Goal: Obtain resource: Download file/media

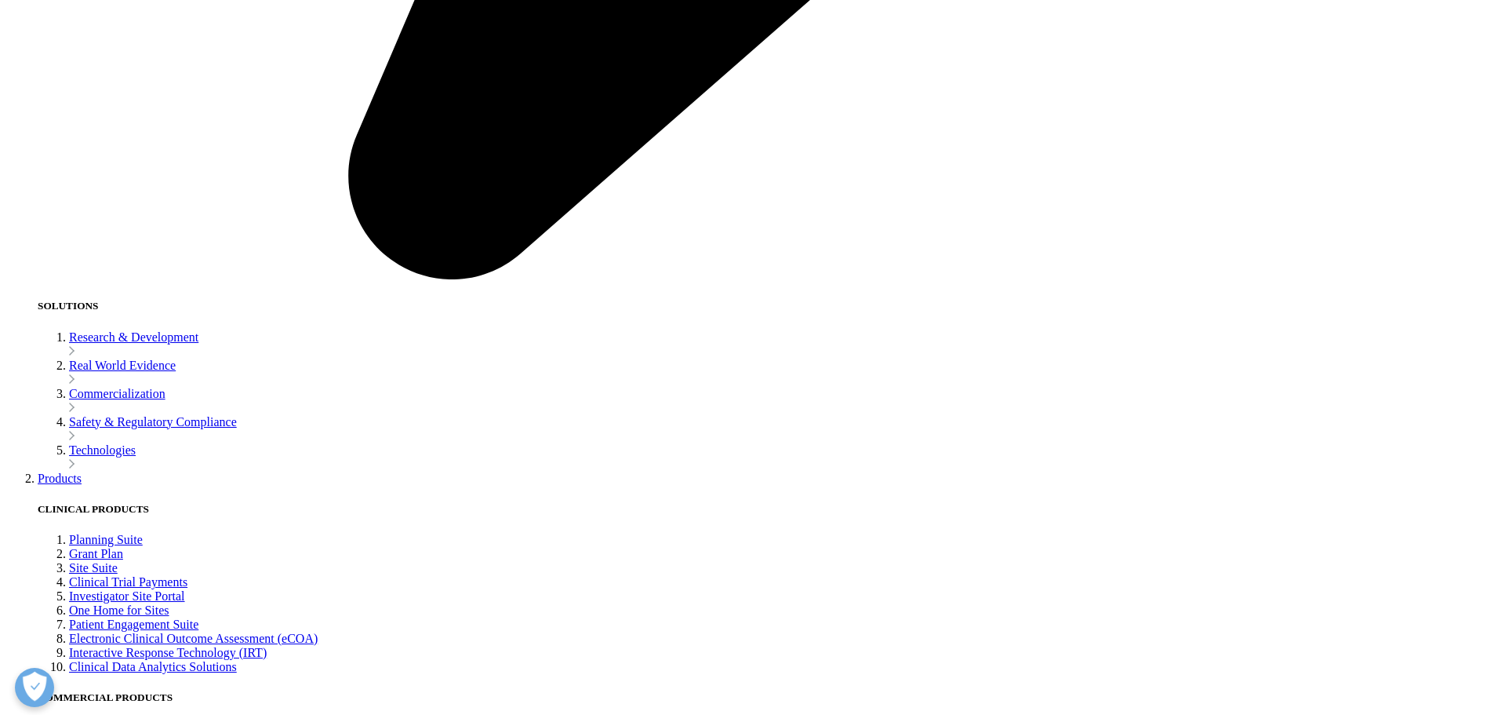
scroll to position [4236, 0]
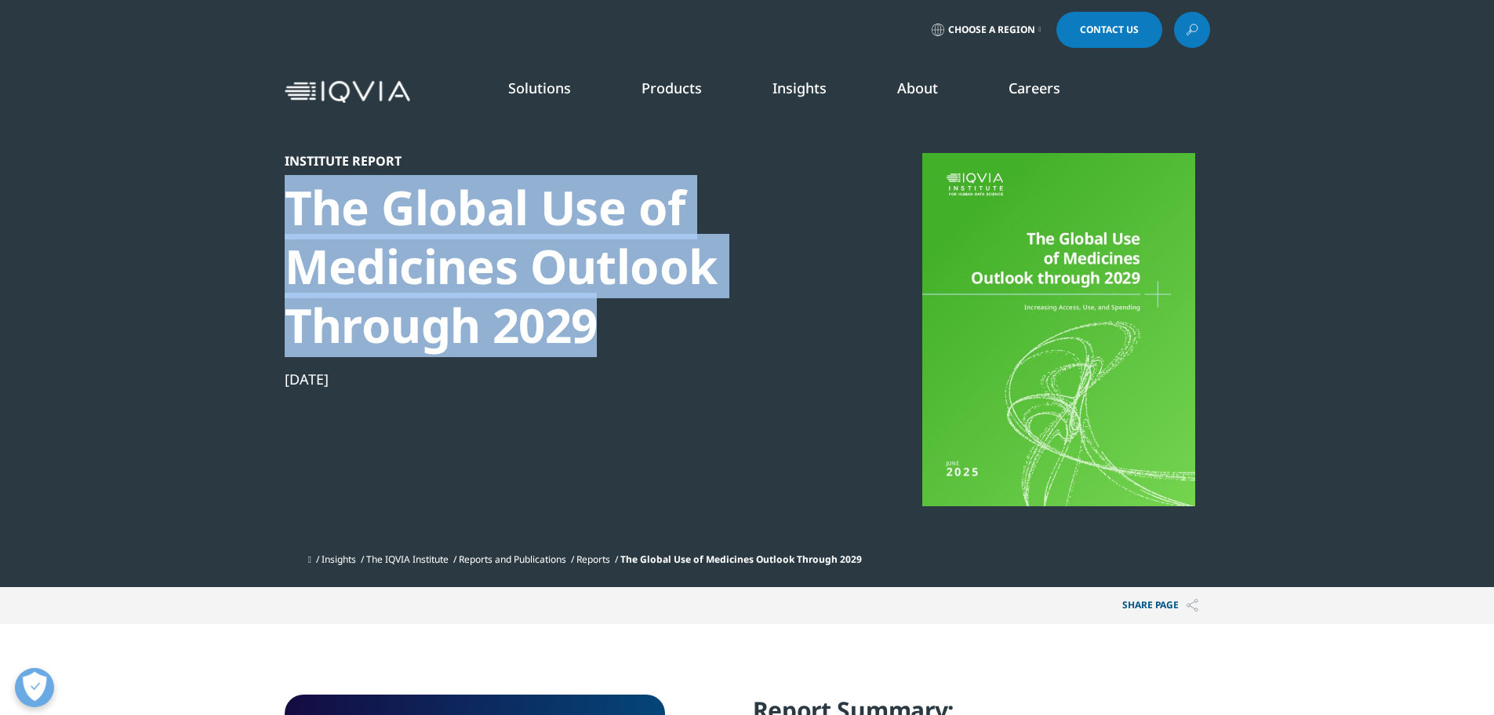
drag, startPoint x: 287, startPoint y: 198, endPoint x: 657, endPoint y: 351, distance: 399.6
click at [657, 351] on div "The Global Use of Medicines Outlook Through 2029" at bounding box center [554, 266] width 538 height 176
copy div "The Global Use of Medicines Outlook Through 2029"
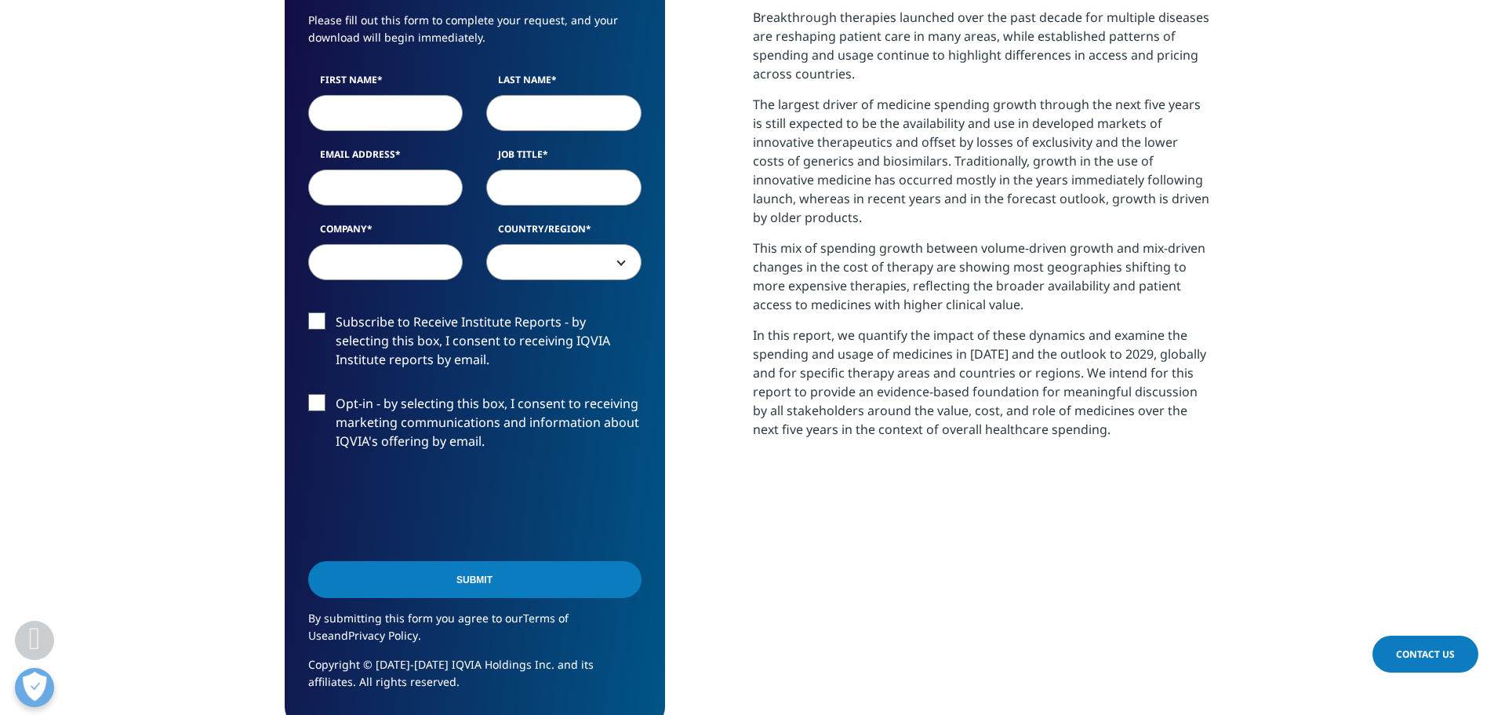
scroll to position [706, 0]
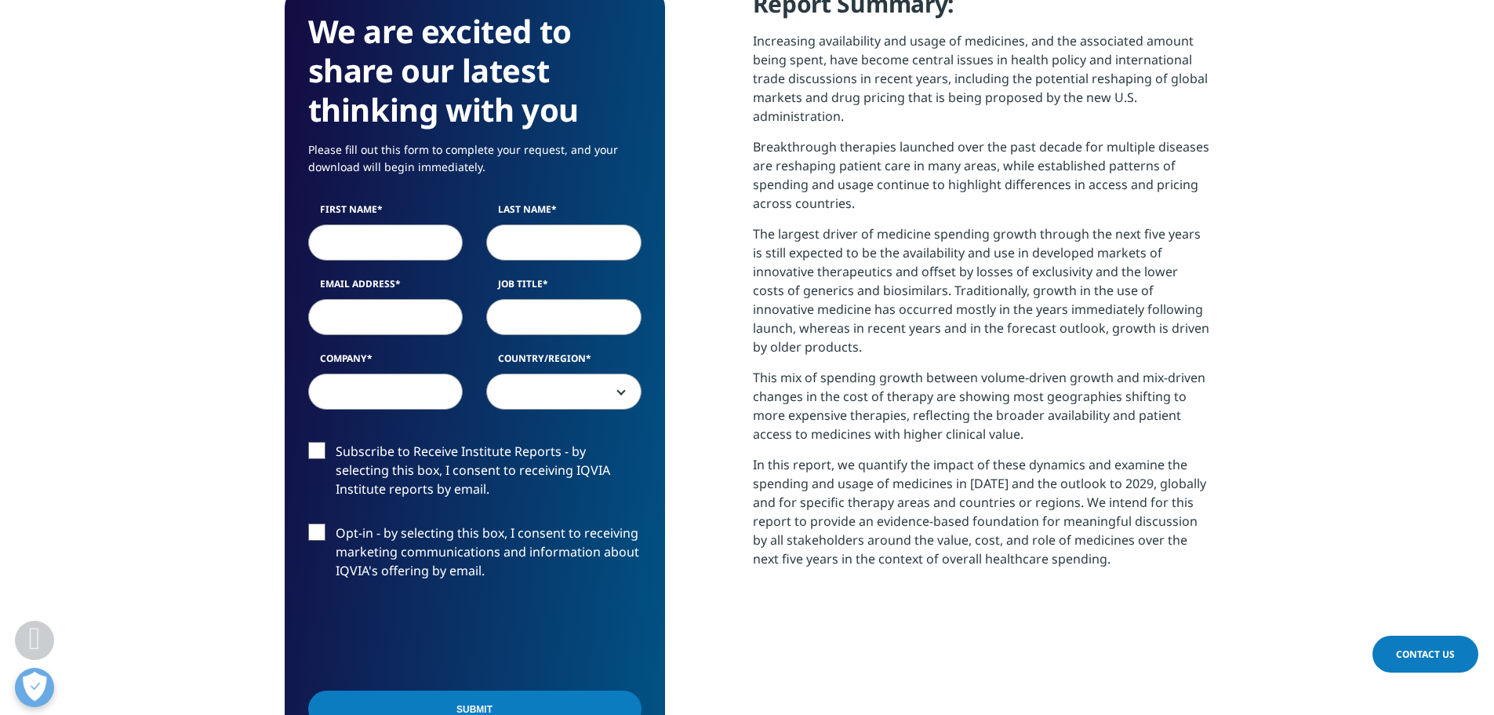
click at [1026, 578] on p "In this report, we quantify the impact of these dynamics and examine the spendi…" at bounding box center [981, 517] width 457 height 125
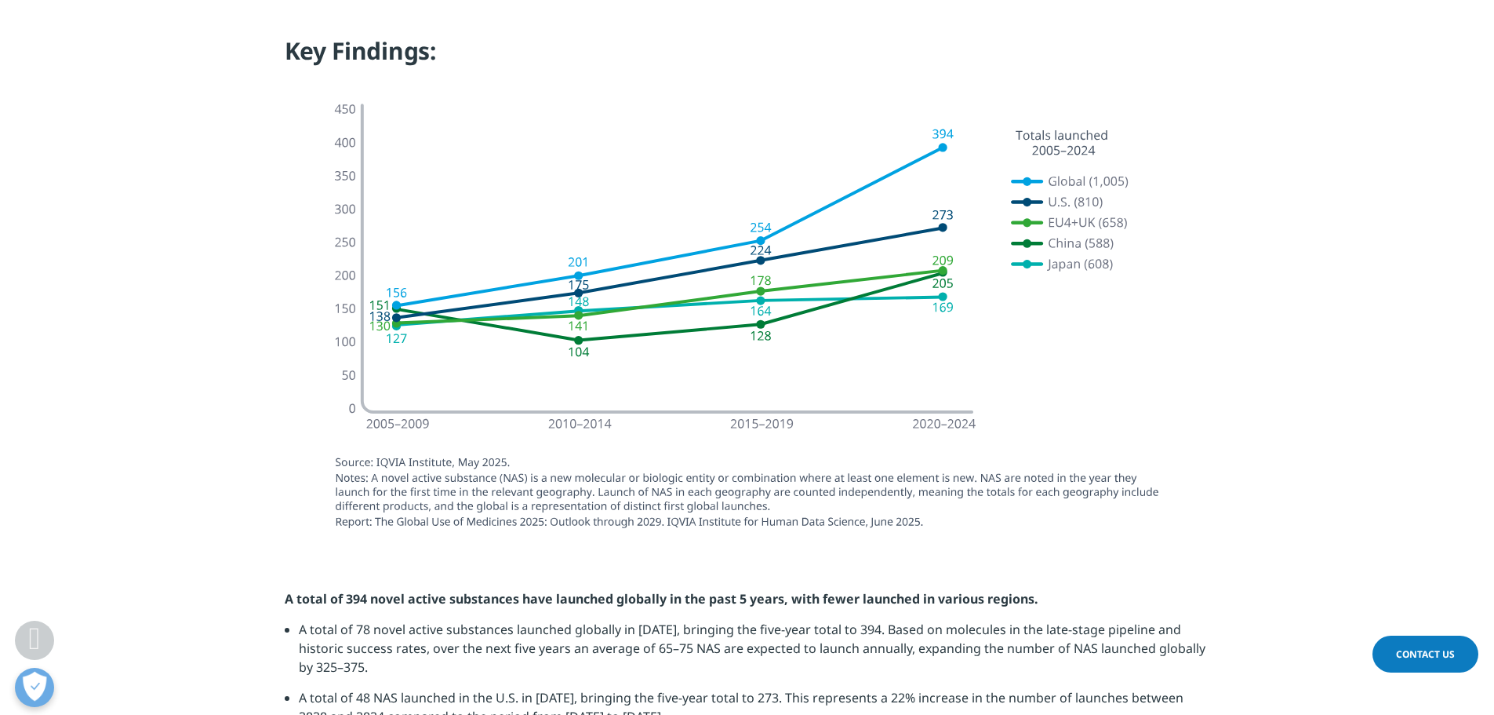
scroll to position [1569, 0]
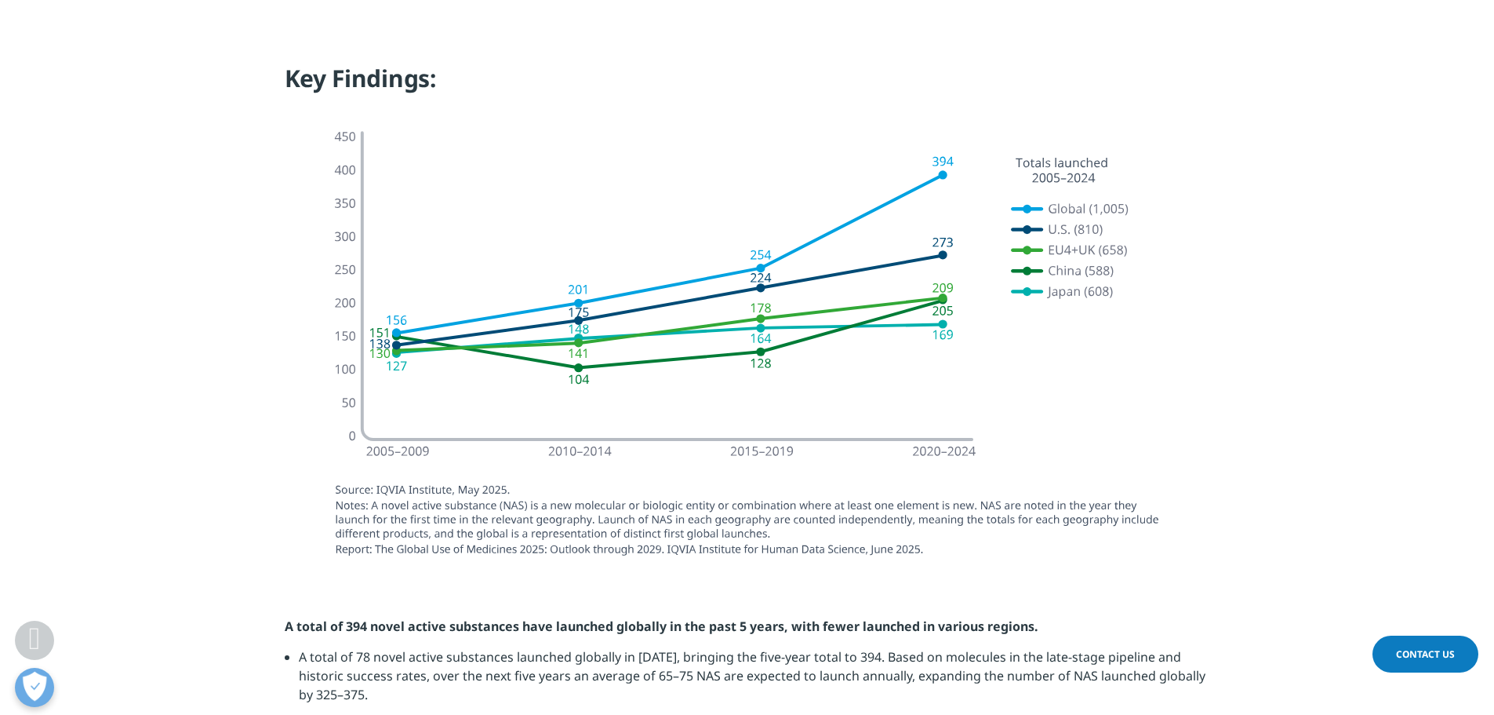
click at [1103, 590] on section "A total of 394 novel active substances have launched globally in the past 5 yea…" at bounding box center [747, 724] width 1494 height 295
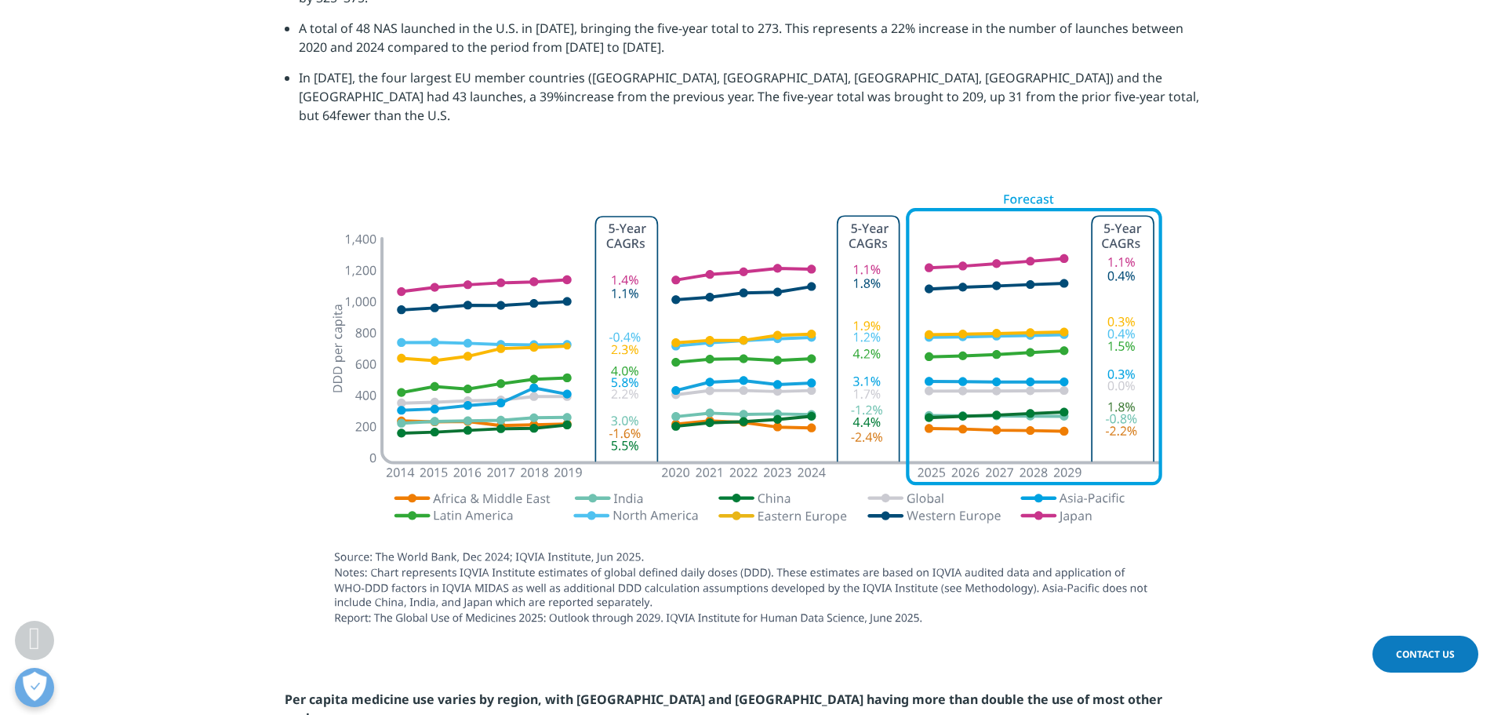
scroll to position [2275, 0]
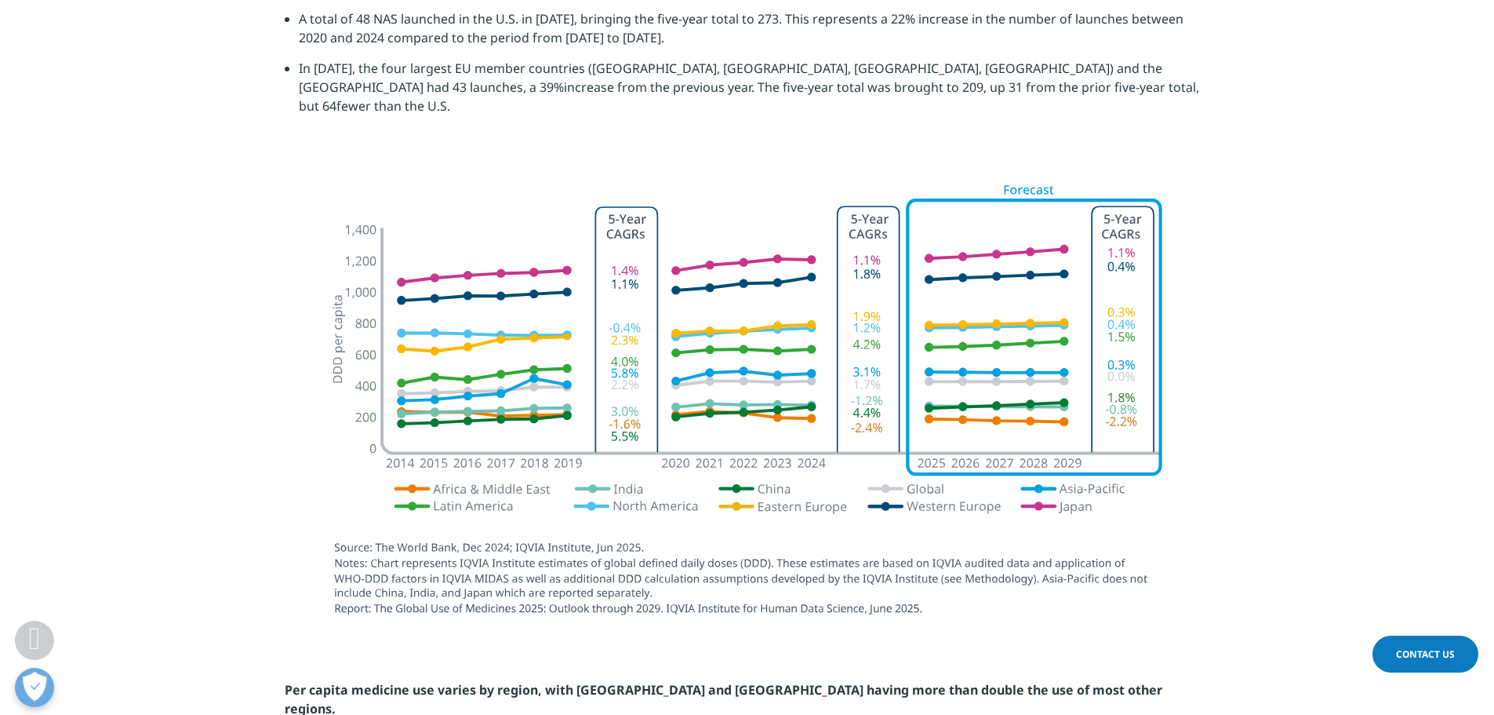
click at [992, 556] on img at bounding box center [747, 401] width 879 height 471
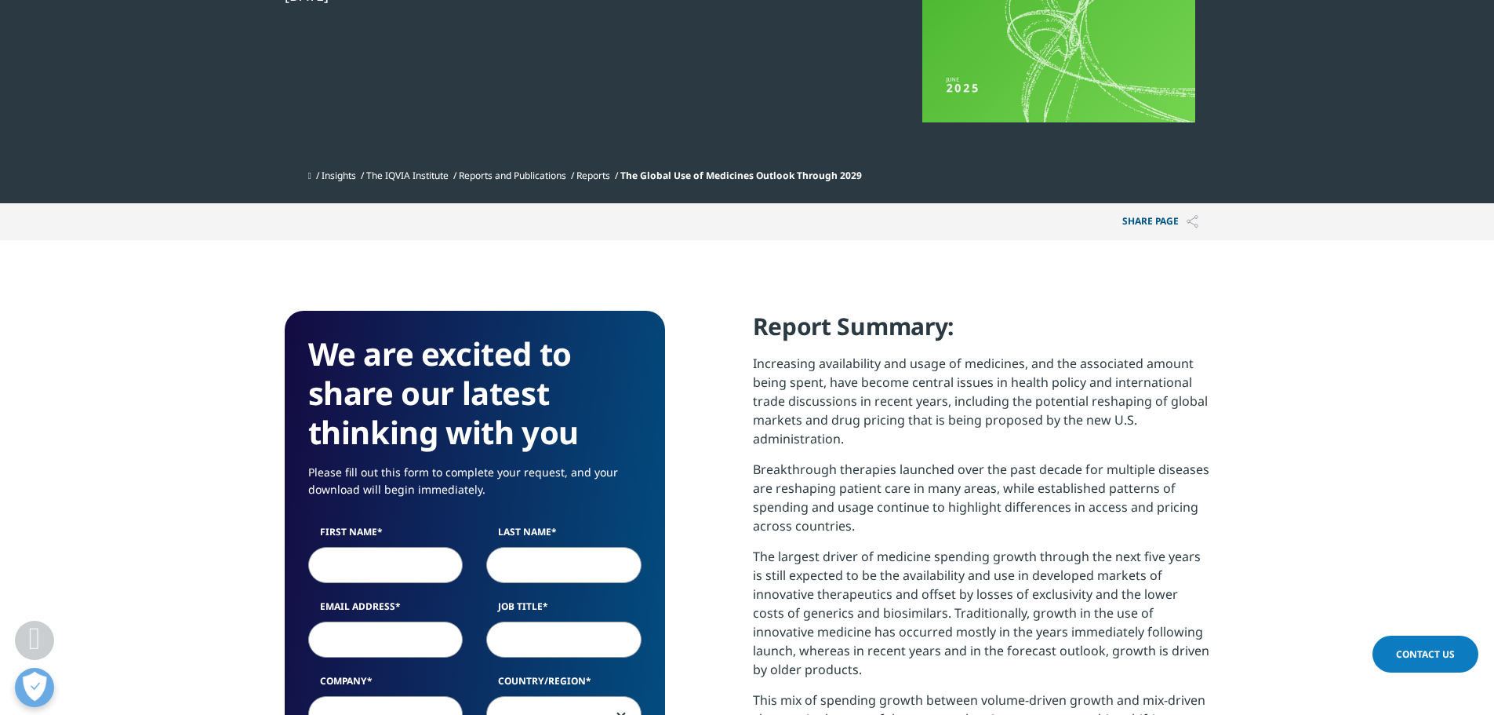
scroll to position [628, 0]
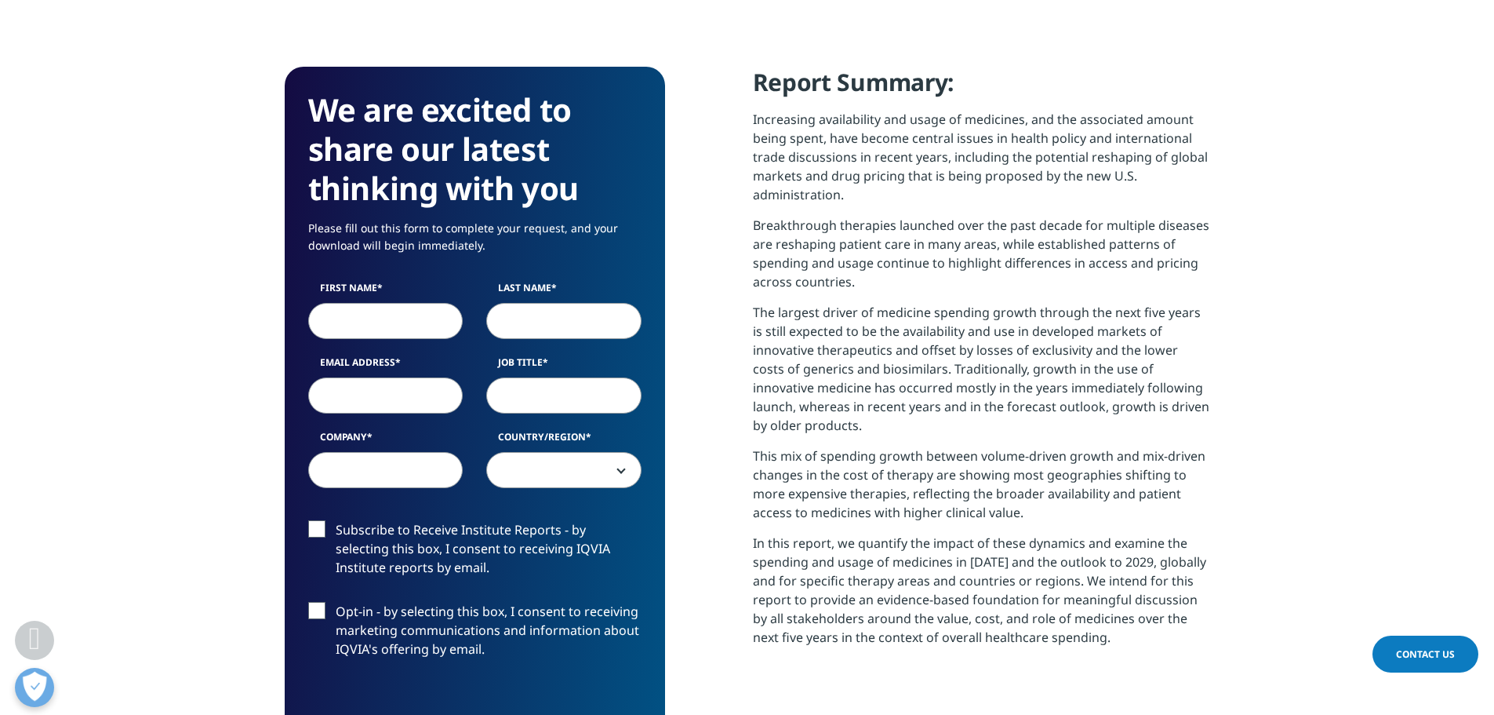
click at [360, 320] on input "First Name" at bounding box center [385, 321] width 155 height 36
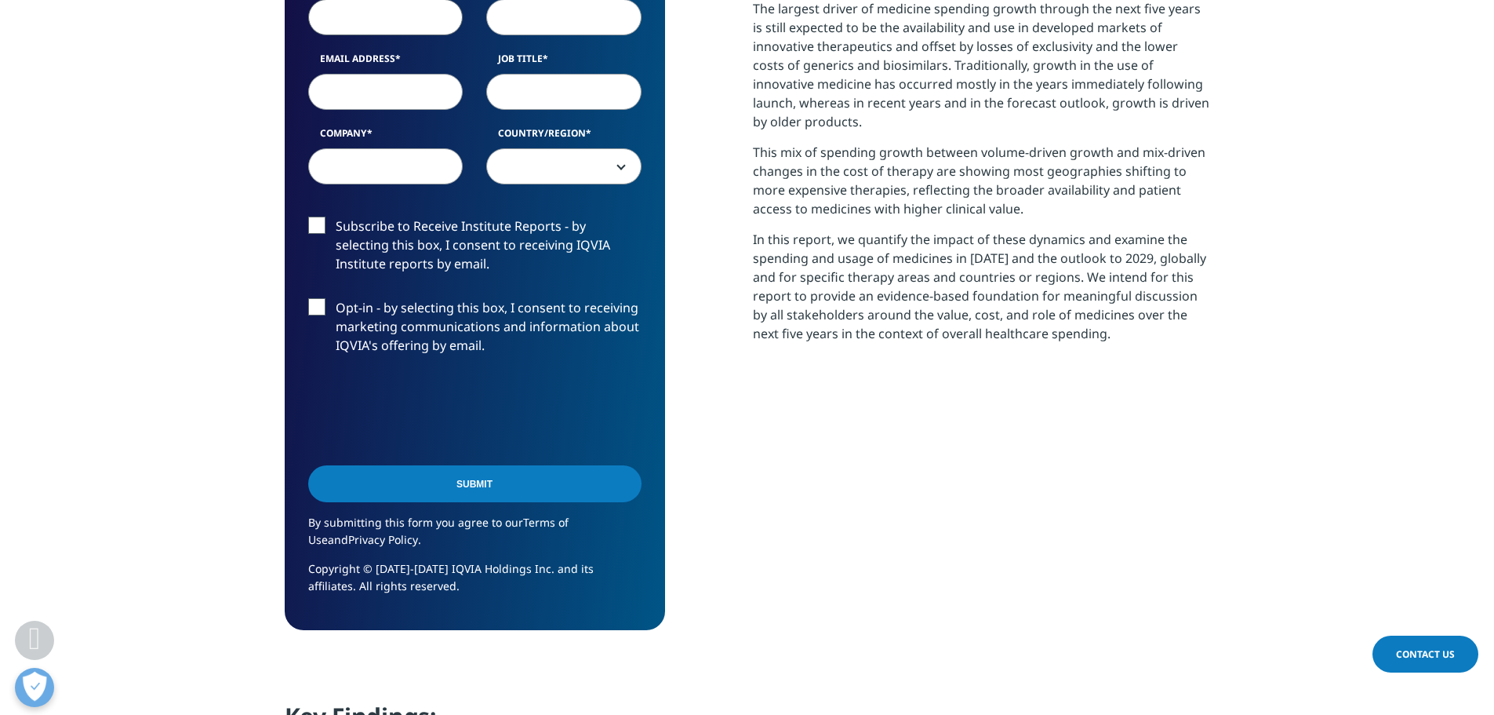
scroll to position [863, 0]
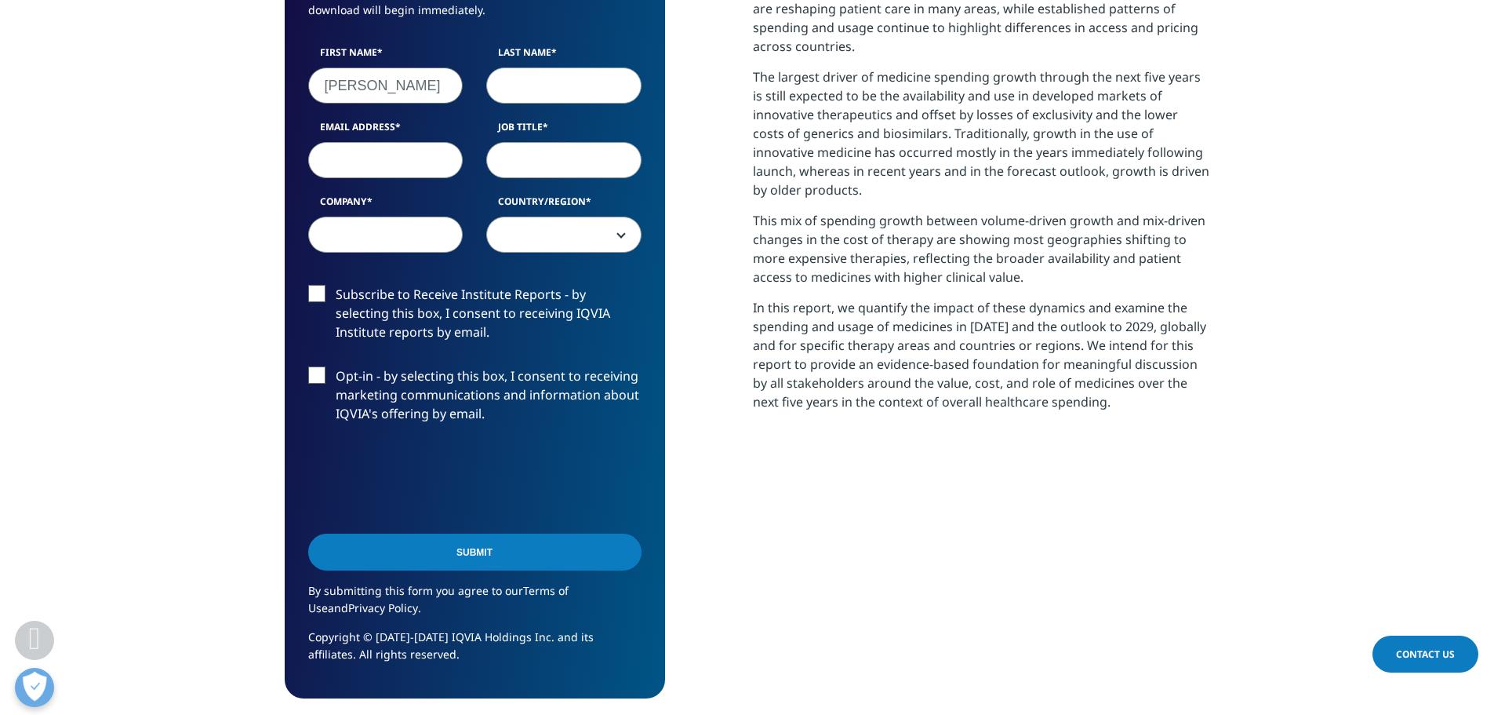
type input "Anh"
type input "t"
type input "Tran"
type input "l"
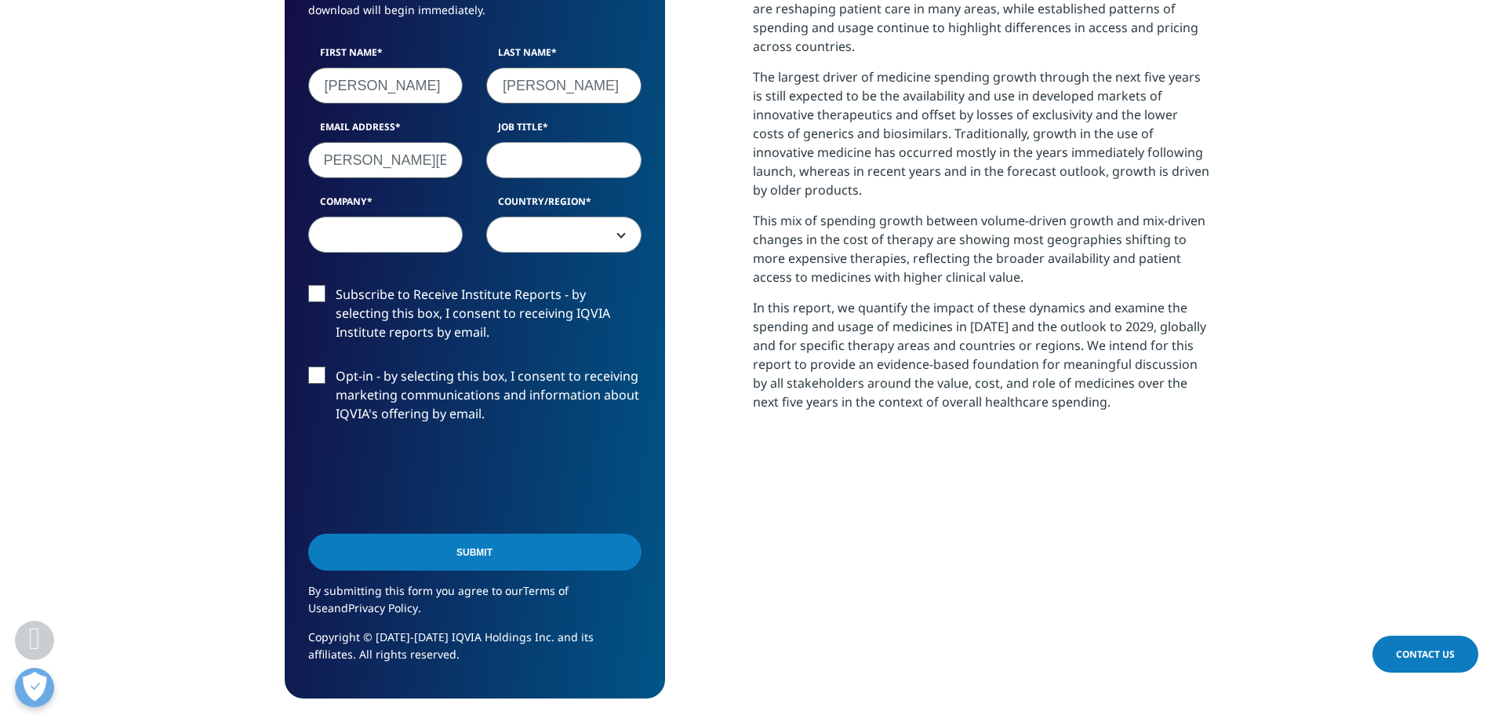
scroll to position [0, 13]
type input "anh.tnl@vdsc.com.vn"
type input "Analyst"
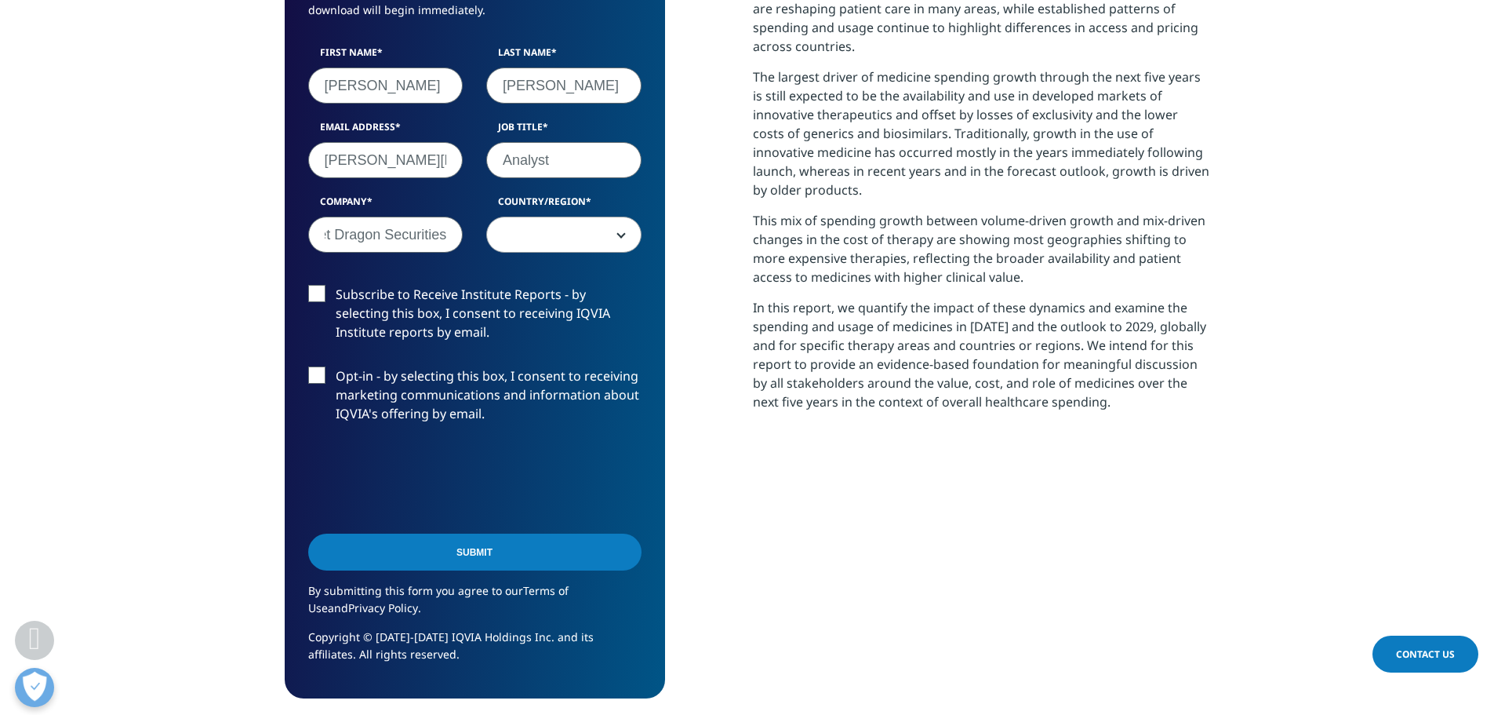
type input "Viet Dragon Securities"
click at [616, 236] on span at bounding box center [564, 235] width 154 height 36
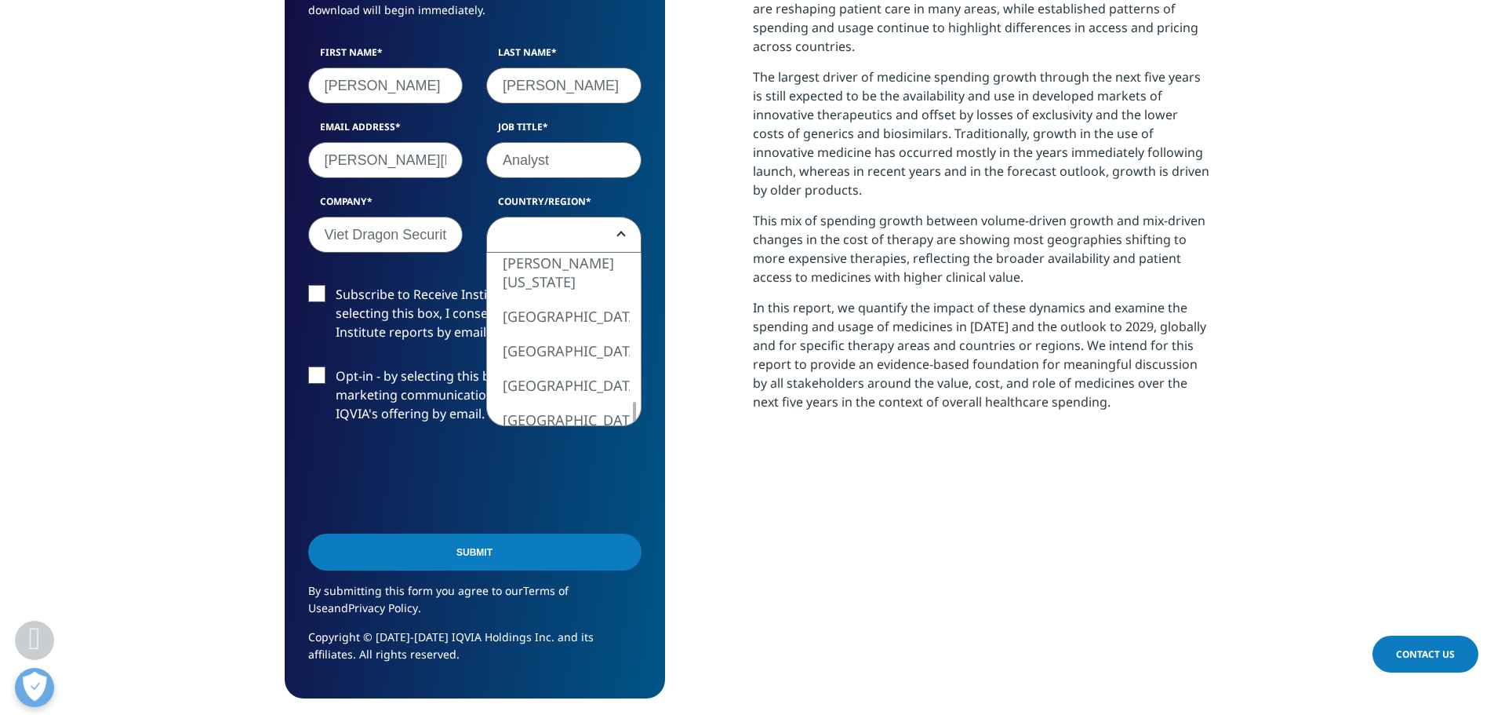
click at [623, 432] on div "We are excited to share our latest thinking with you Please fill out this form …" at bounding box center [475, 264] width 380 height 867
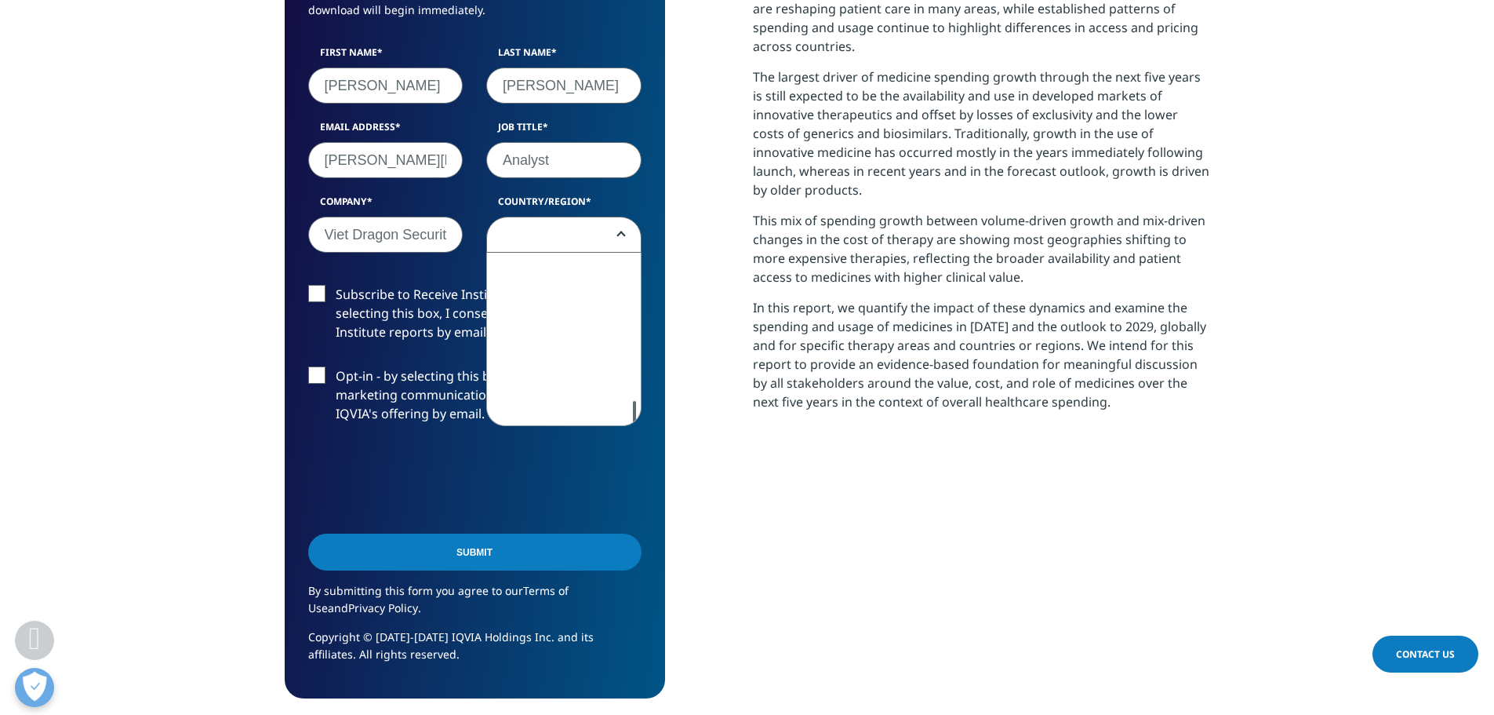
select select "Vietnam"
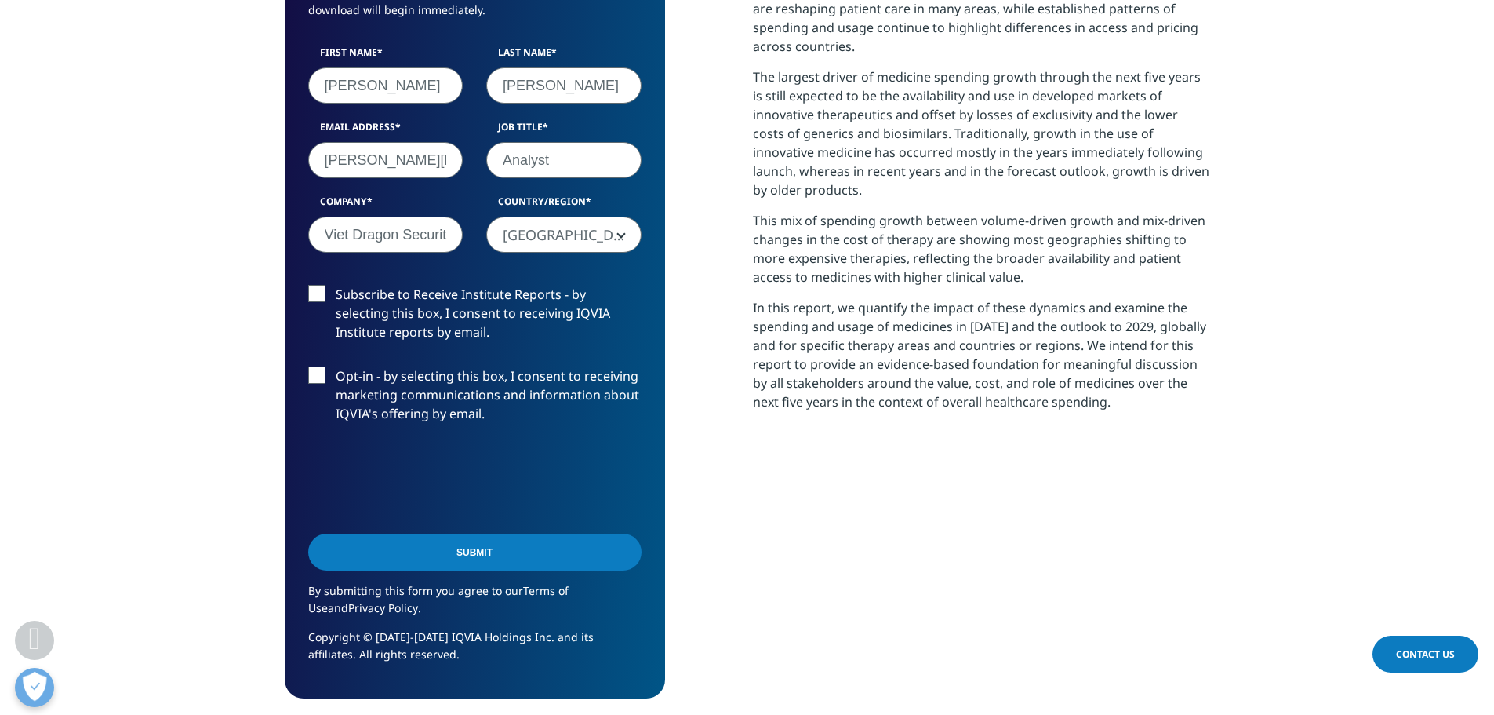
click at [842, 380] on p "In this report, we quantify the impact of these dynamics and examine the spendi…" at bounding box center [981, 360] width 457 height 125
click at [321, 289] on label "Subscribe to Receive Institute Reports - by selecting this box, I consent to re…" at bounding box center [474, 317] width 333 height 65
click at [336, 285] on input "Subscribe to Receive Institute Reports - by selecting this box, I consent to re…" at bounding box center [336, 285] width 0 height 0
click at [318, 369] on label "Opt-in - by selecting this box, I consent to receiving marketing communications…" at bounding box center [474, 398] width 333 height 65
click at [336, 366] on input "Opt-in - by selecting this box, I consent to receiving marketing communications…" at bounding box center [336, 366] width 0 height 0
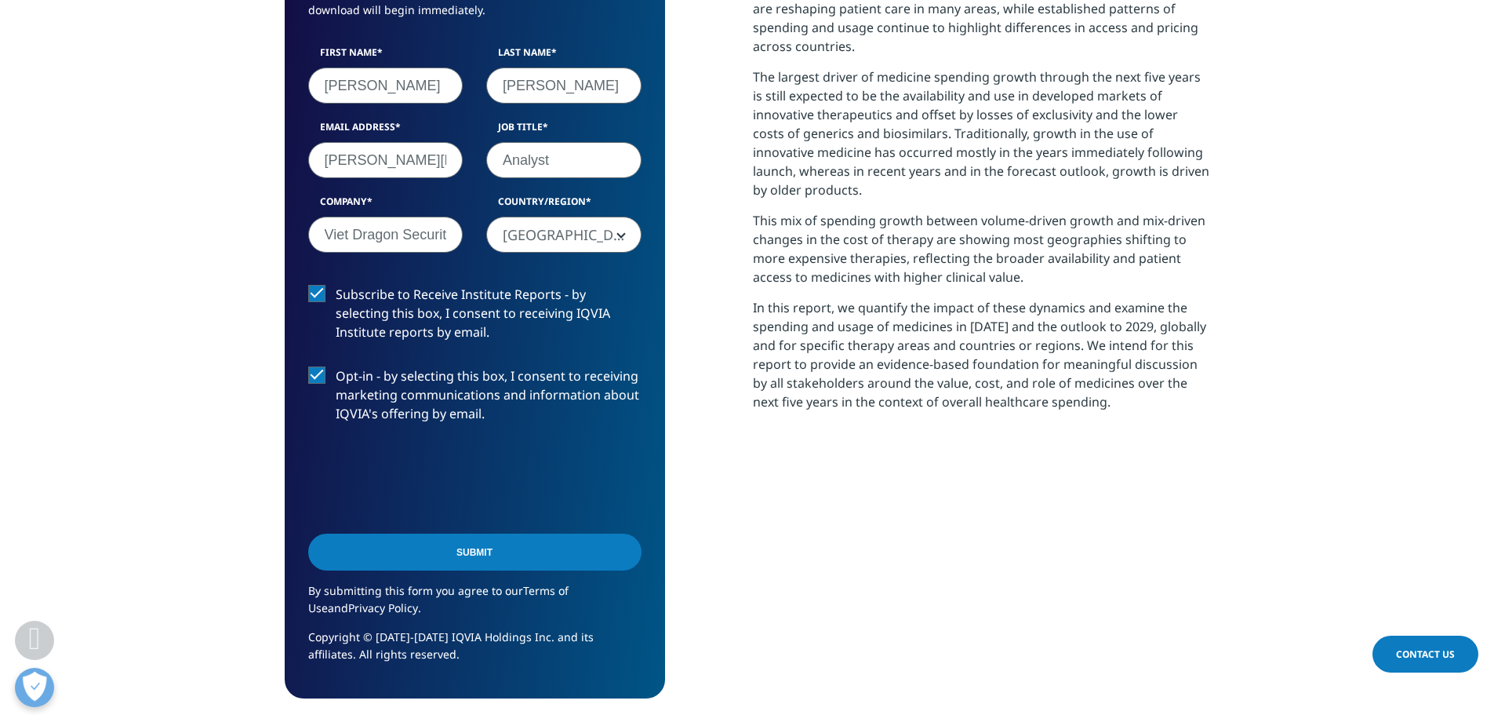
click at [397, 158] on input "anh.tnl@vdsc.com.vn" at bounding box center [385, 160] width 155 height 36
click at [515, 556] on input "Submit" at bounding box center [474, 551] width 333 height 37
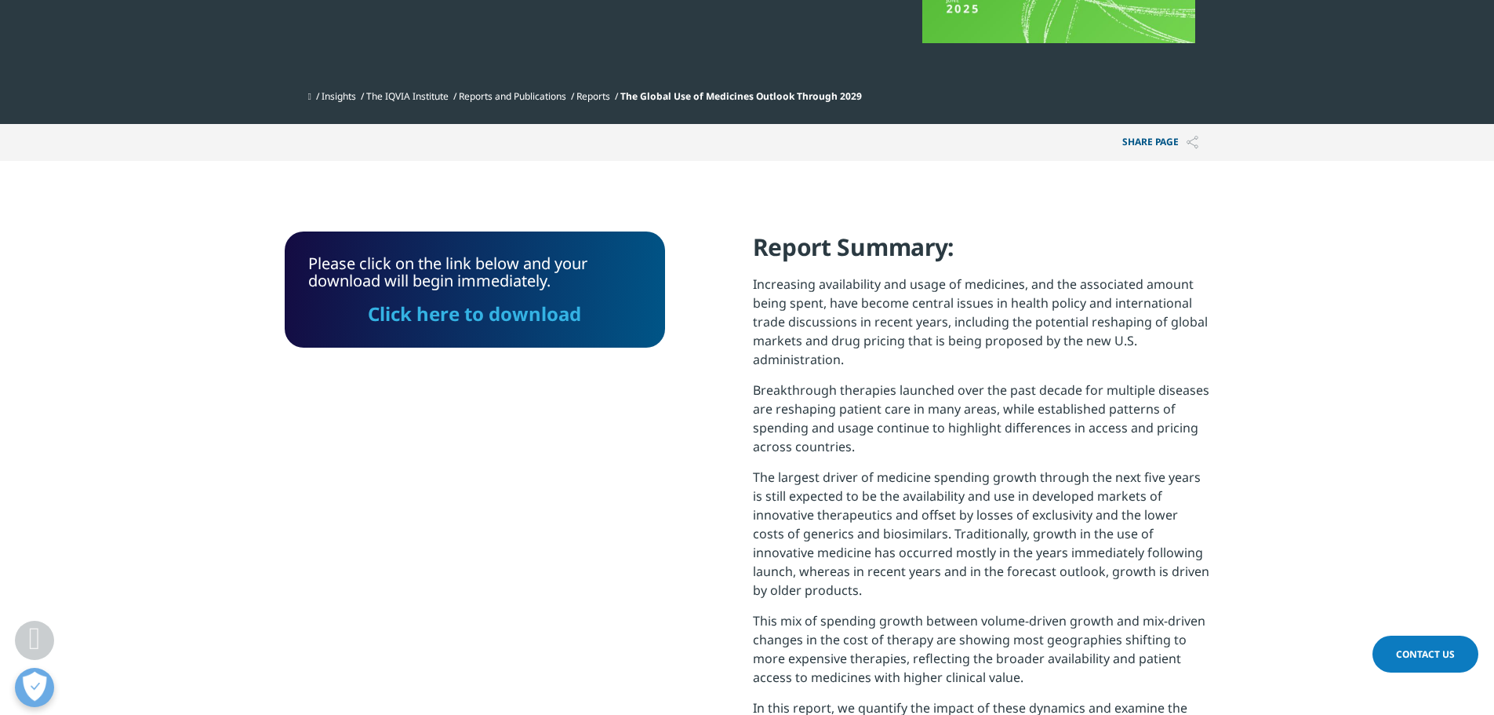
scroll to position [326, 0]
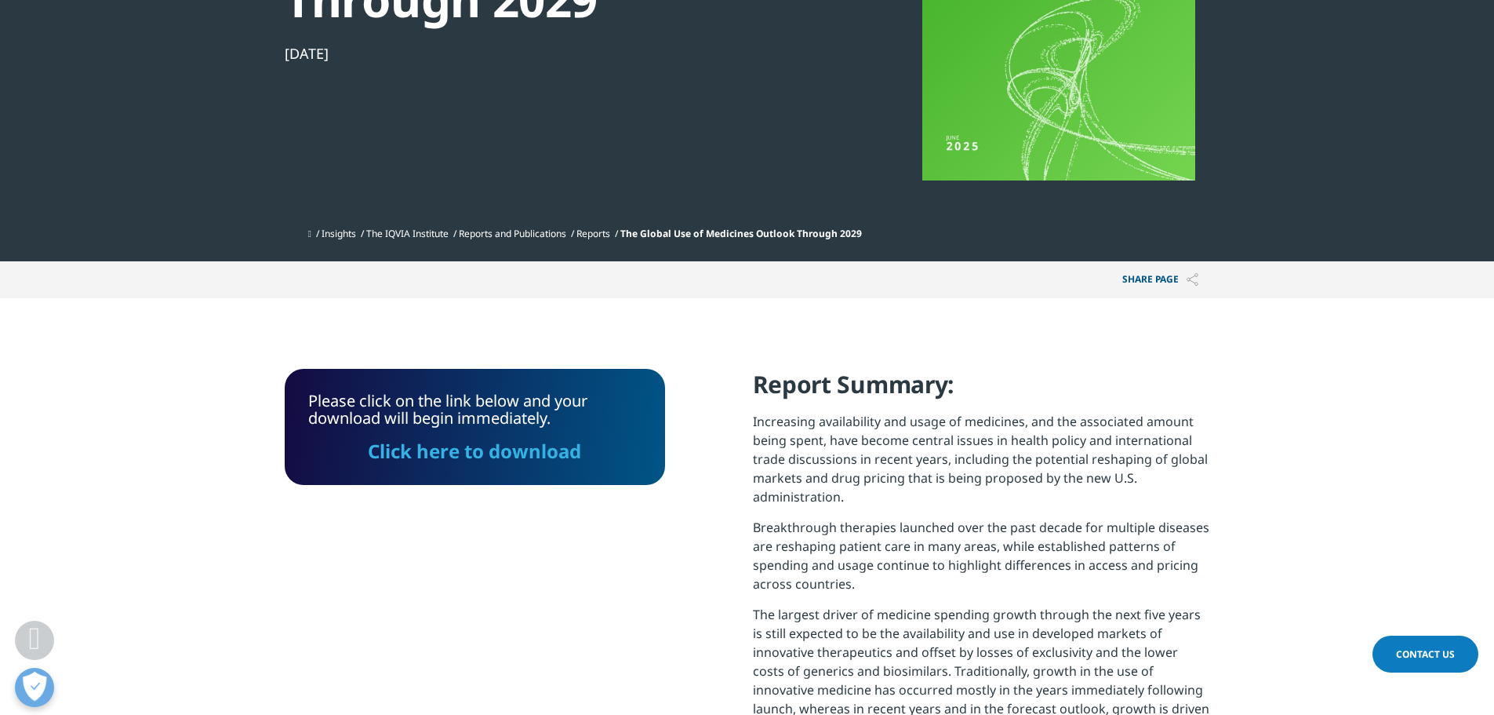
drag, startPoint x: 465, startPoint y: 457, endPoint x: 714, endPoint y: 321, distance: 283.3
click at [465, 457] on link "Click here to download" at bounding box center [474, 451] width 213 height 26
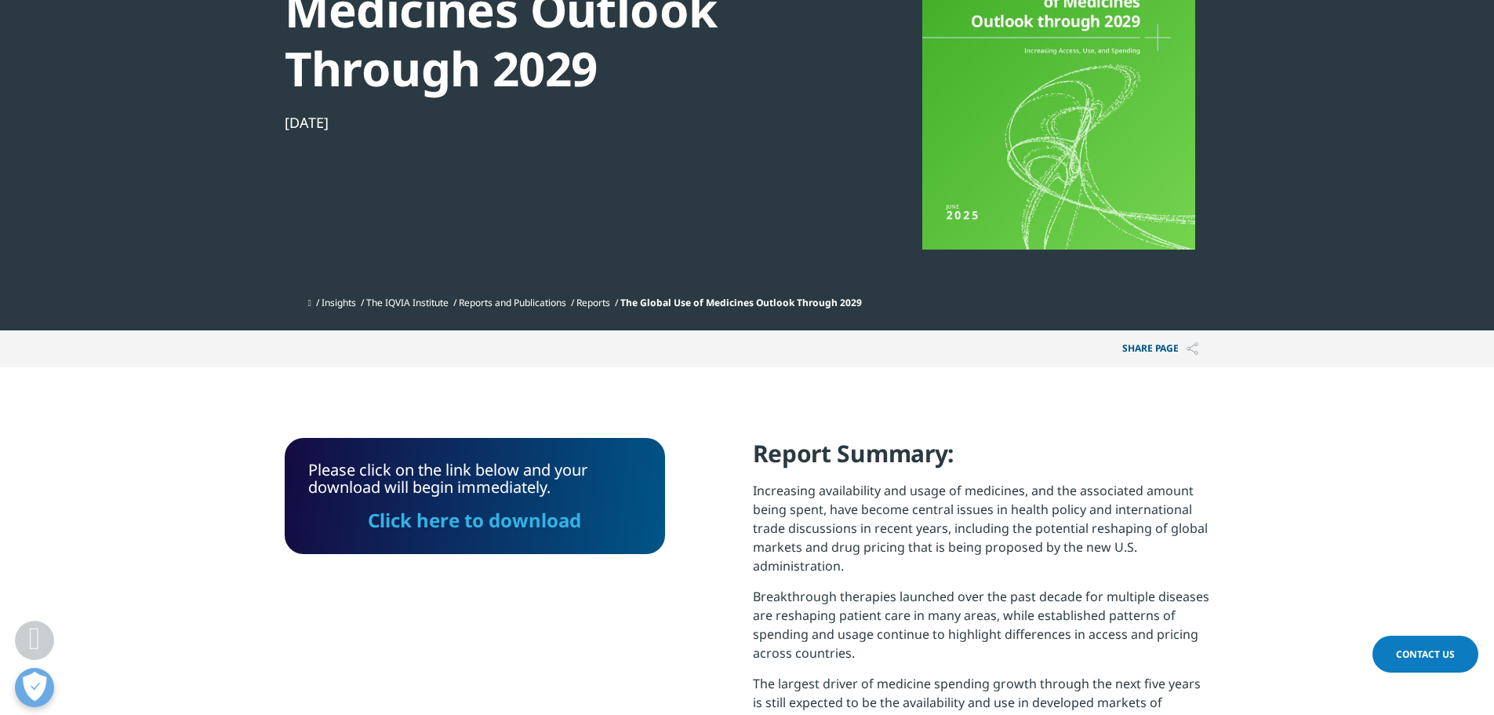
scroll to position [12, 0]
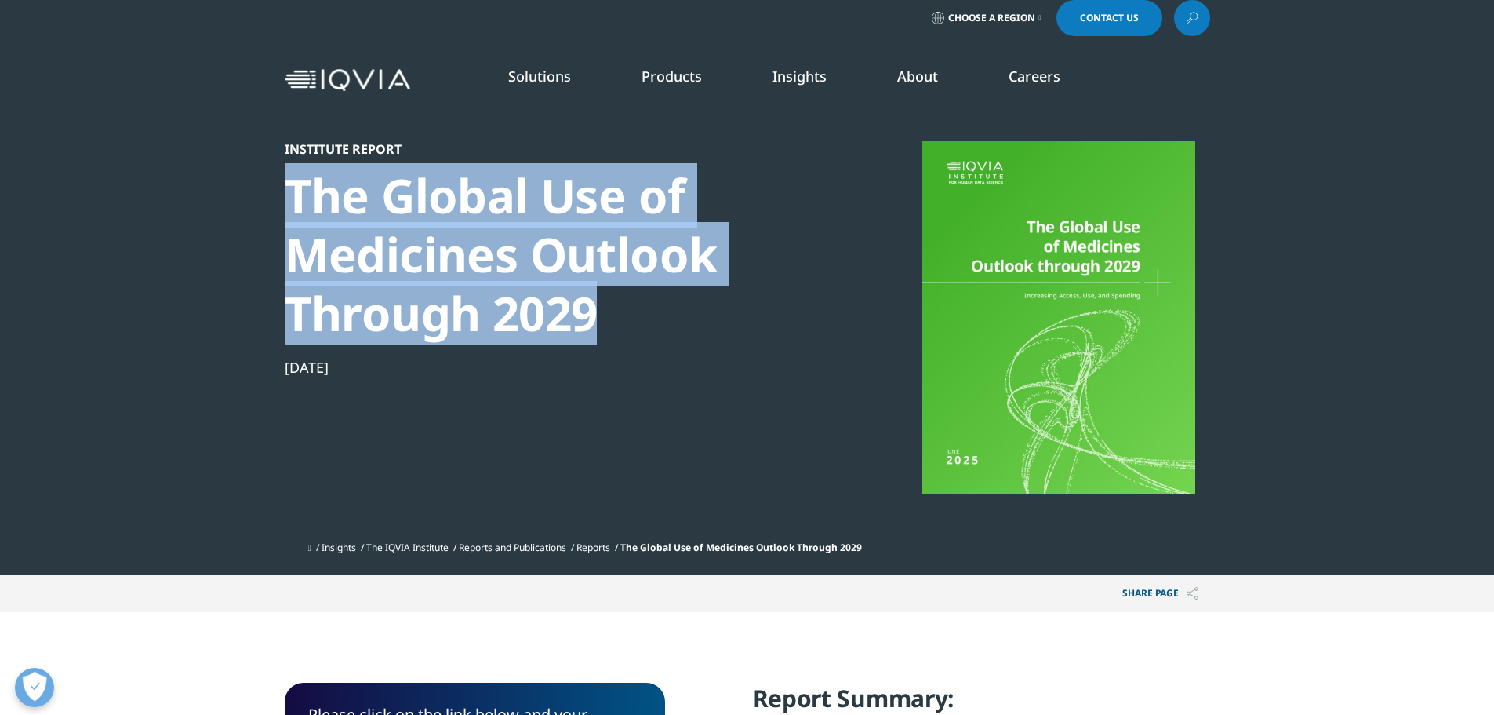
drag, startPoint x: 286, startPoint y: 184, endPoint x: 691, endPoint y: 330, distance: 431.3
click at [691, 330] on div "The Global Use of Medicines Outlook Through 2029" at bounding box center [554, 254] width 538 height 176
copy div "The Global Use of Medicines Outlook Through 2029"
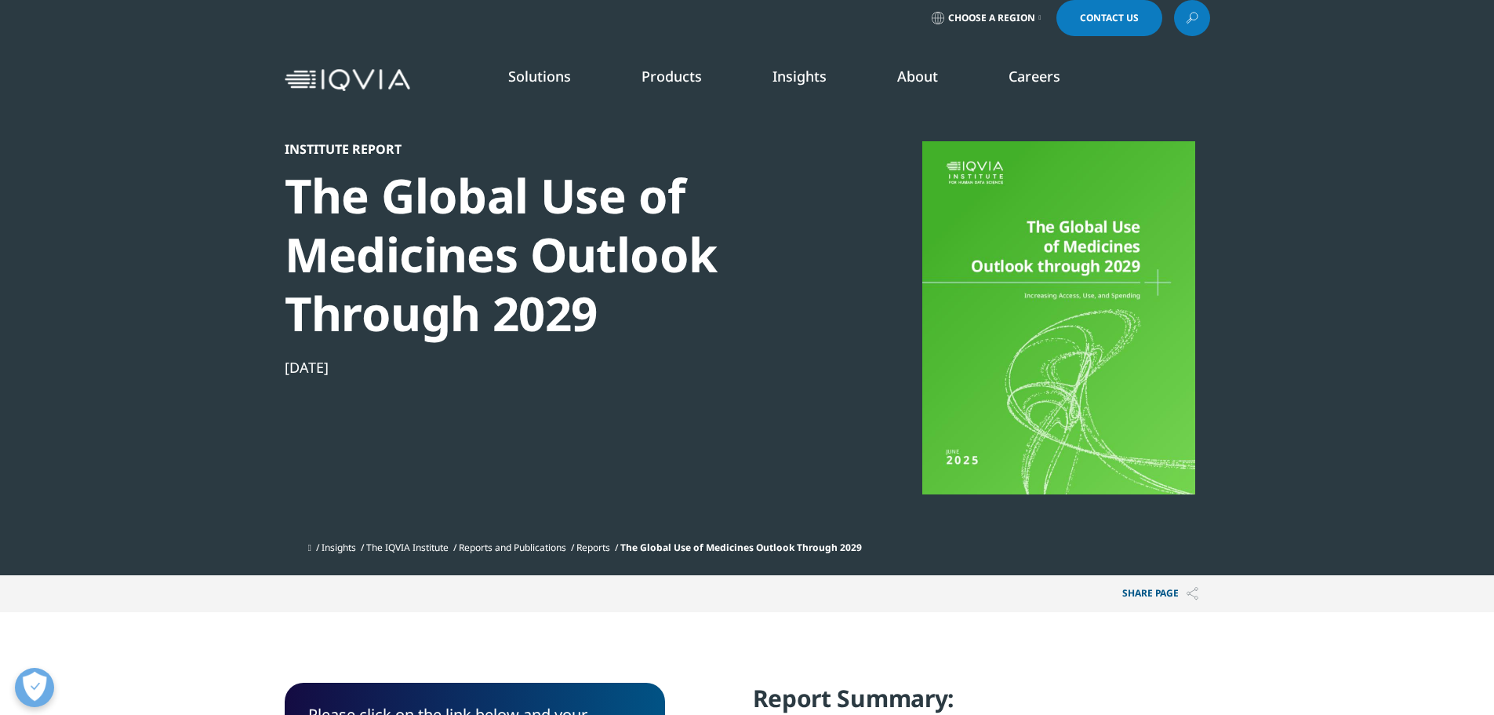
click at [233, 516] on div "SOLUTIONS Research & Development Real World Evidence Commercialization Technolo…" at bounding box center [210, 379] width 286 height 431
click at [795, 78] on link "Insights" at bounding box center [800, 76] width 54 height 19
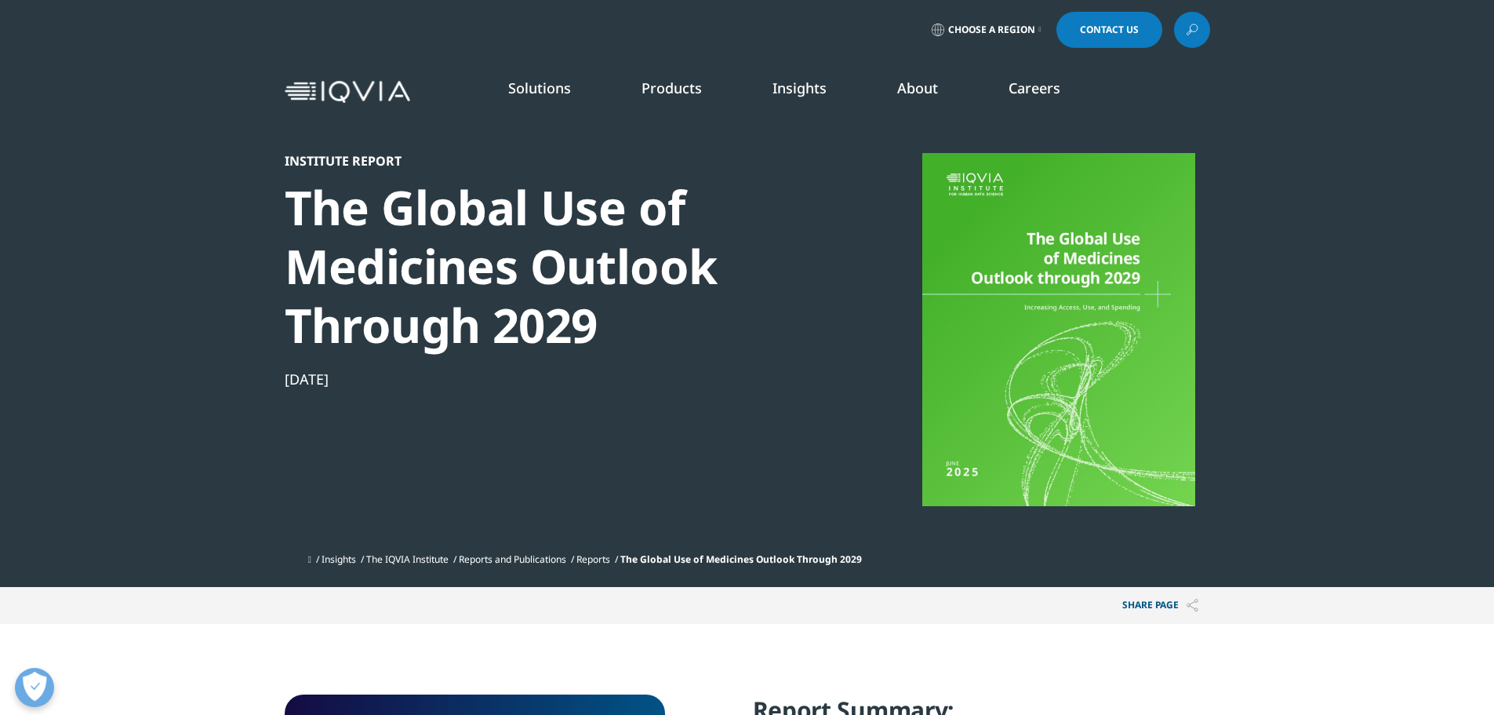
click at [795, 91] on link "Insights" at bounding box center [800, 87] width 54 height 19
click at [447, 287] on link "SEE LATEST REPORTS" at bounding box center [532, 285] width 311 height 13
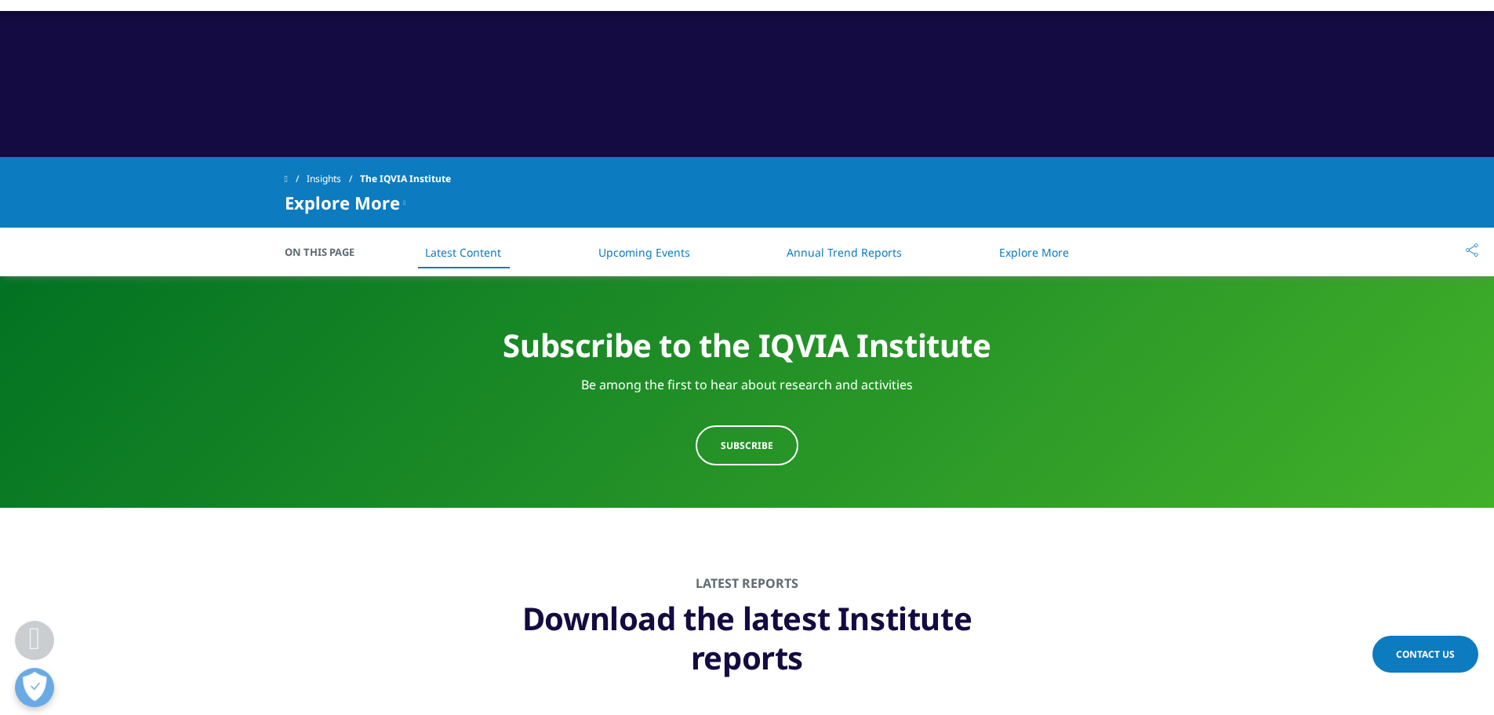
click at [600, 553] on section "Latest Reports Download the latest Institute reports" at bounding box center [747, 626] width 1494 height 237
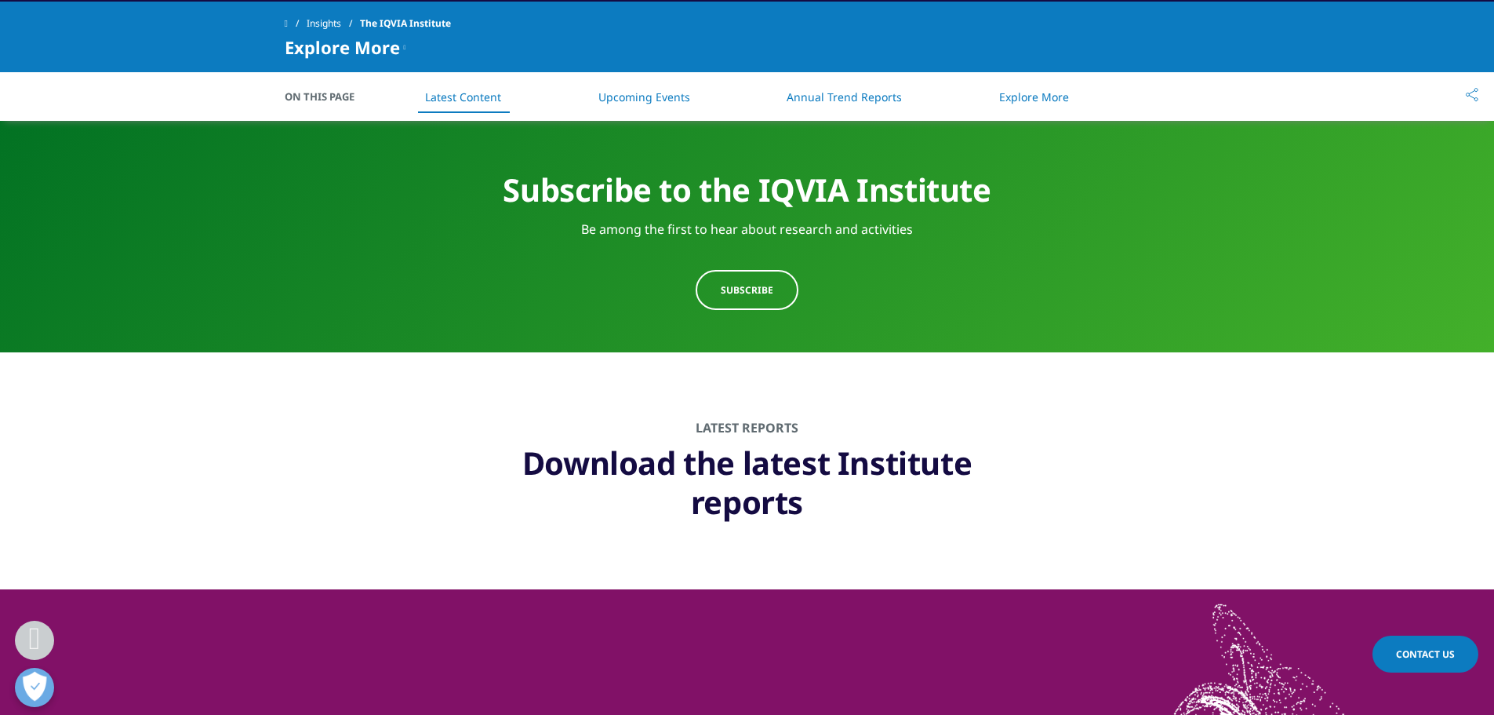
scroll to position [706, 0]
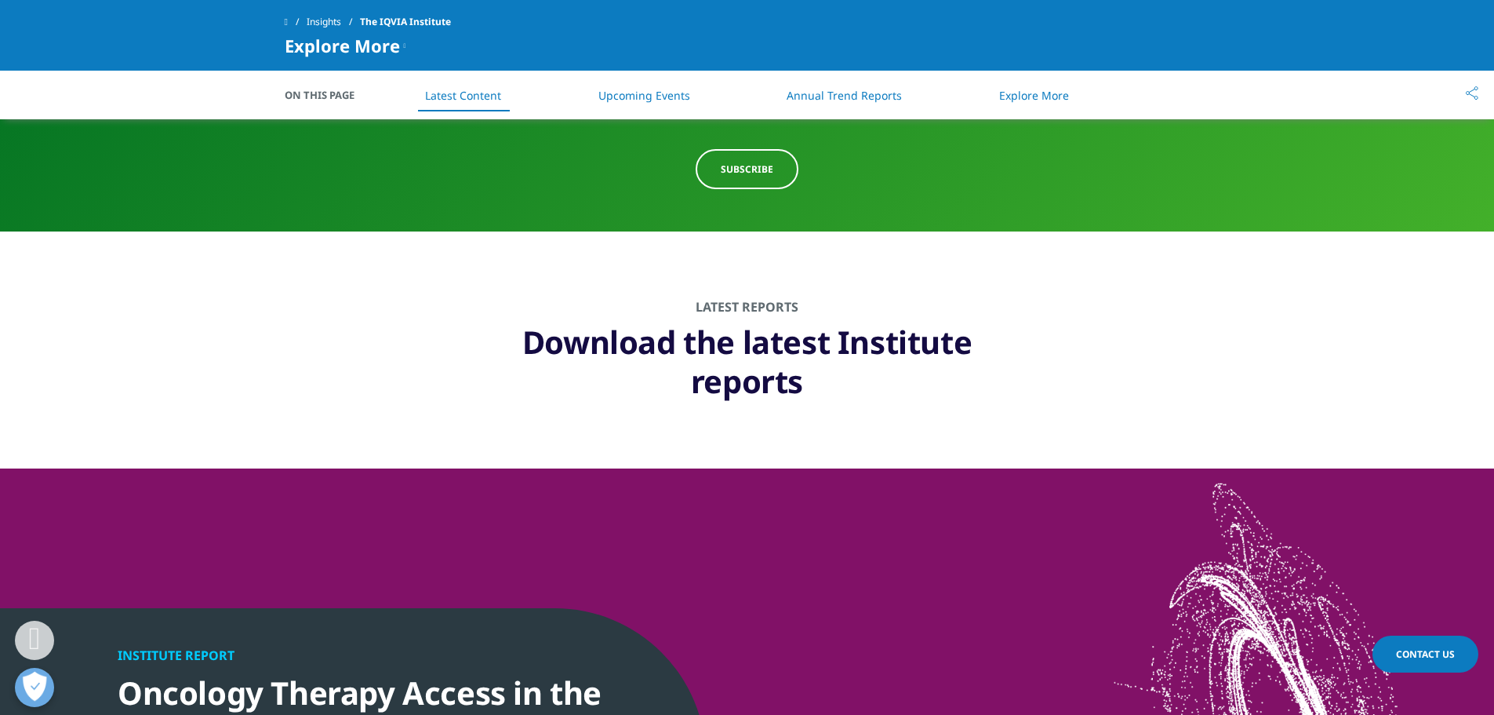
click at [745, 167] on span "Subscribe" at bounding box center [747, 168] width 53 height 13
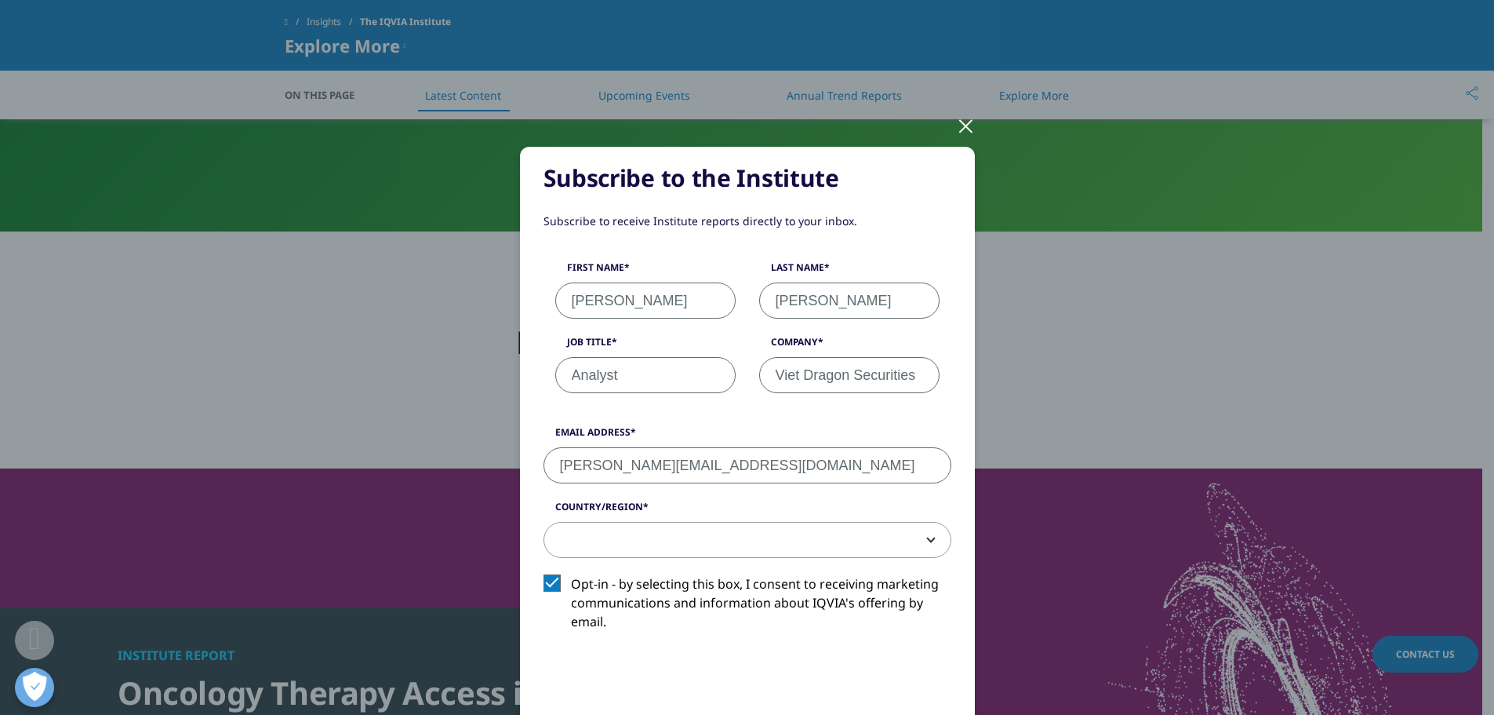
click at [710, 540] on span at bounding box center [747, 540] width 406 height 36
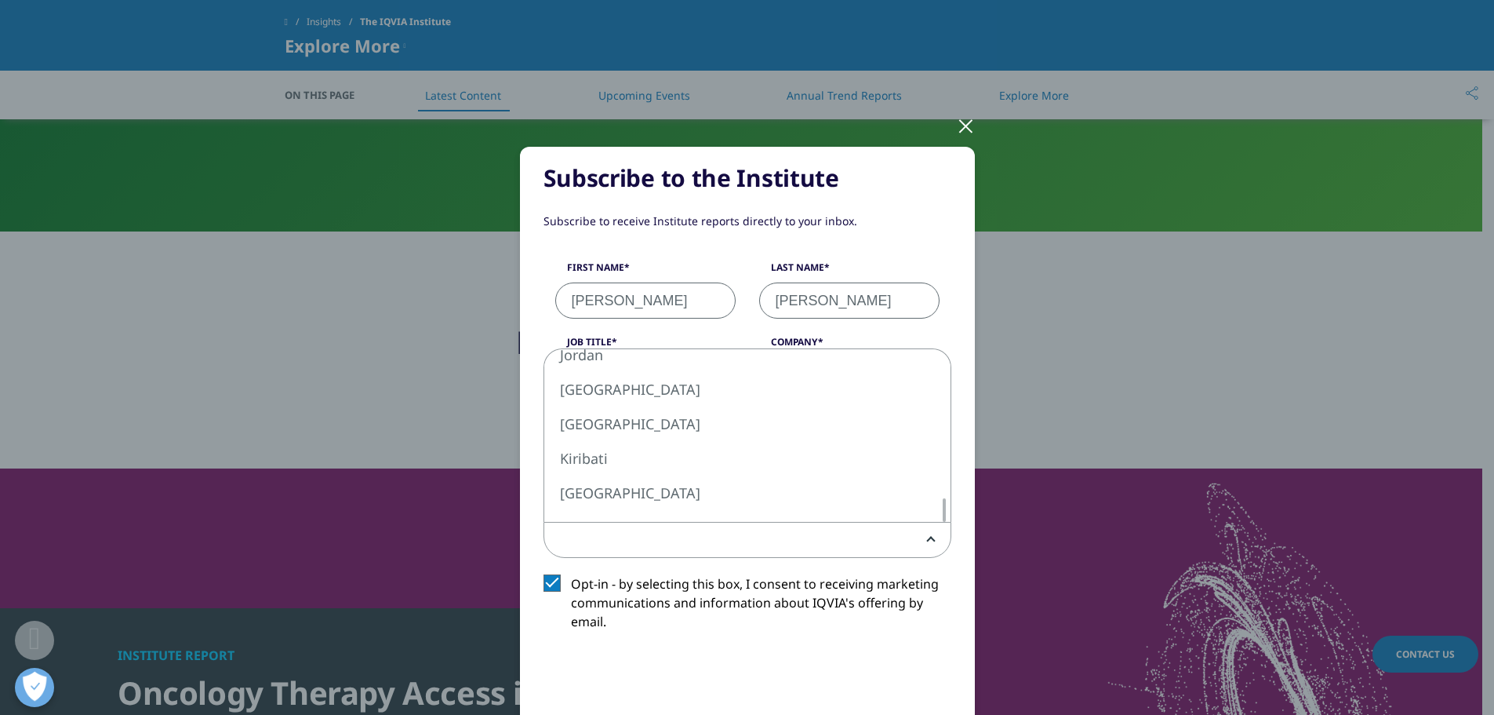
click at [940, 540] on div "Subscribe to the Institute Subscribe to receive Institute reports directly to y…" at bounding box center [748, 580] width 408 height 734
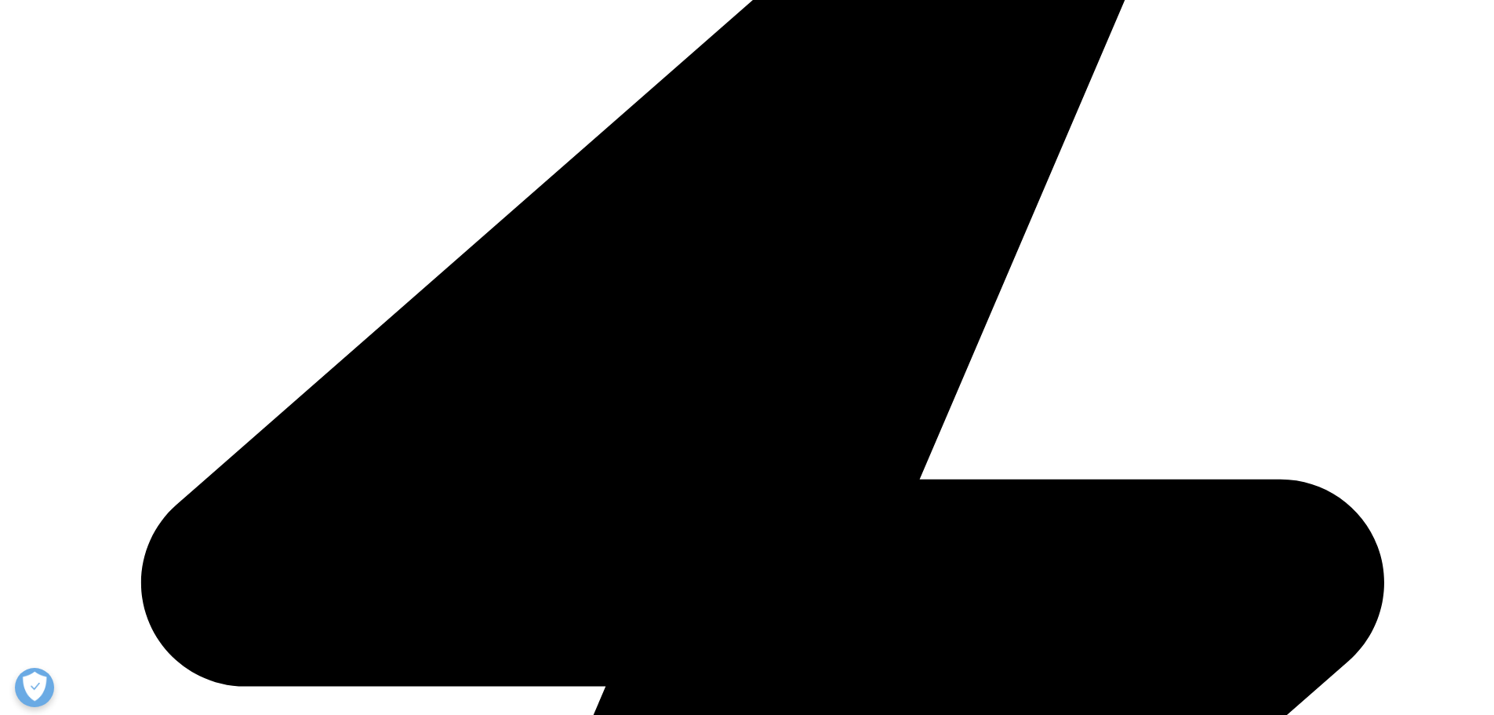
scroll to position [549, 0]
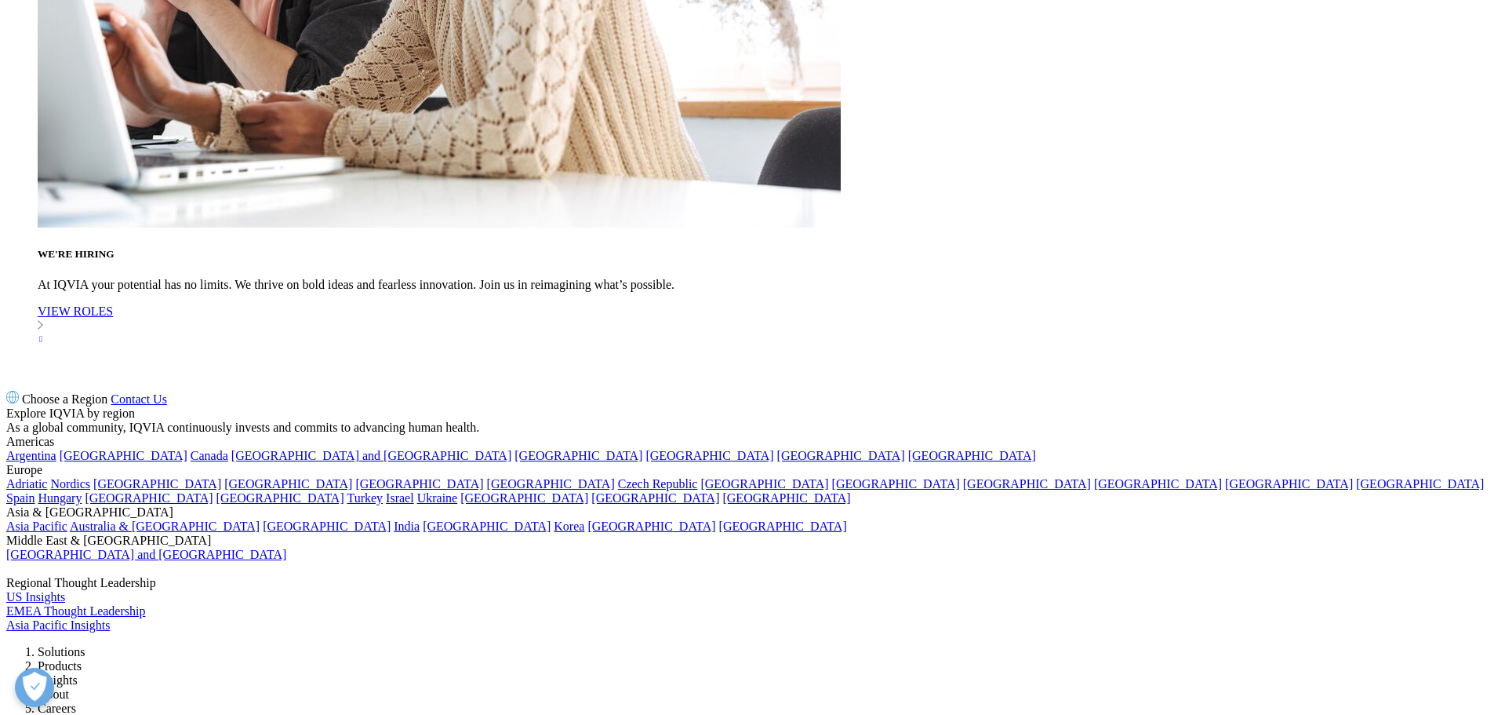
scroll to position [8063, 0]
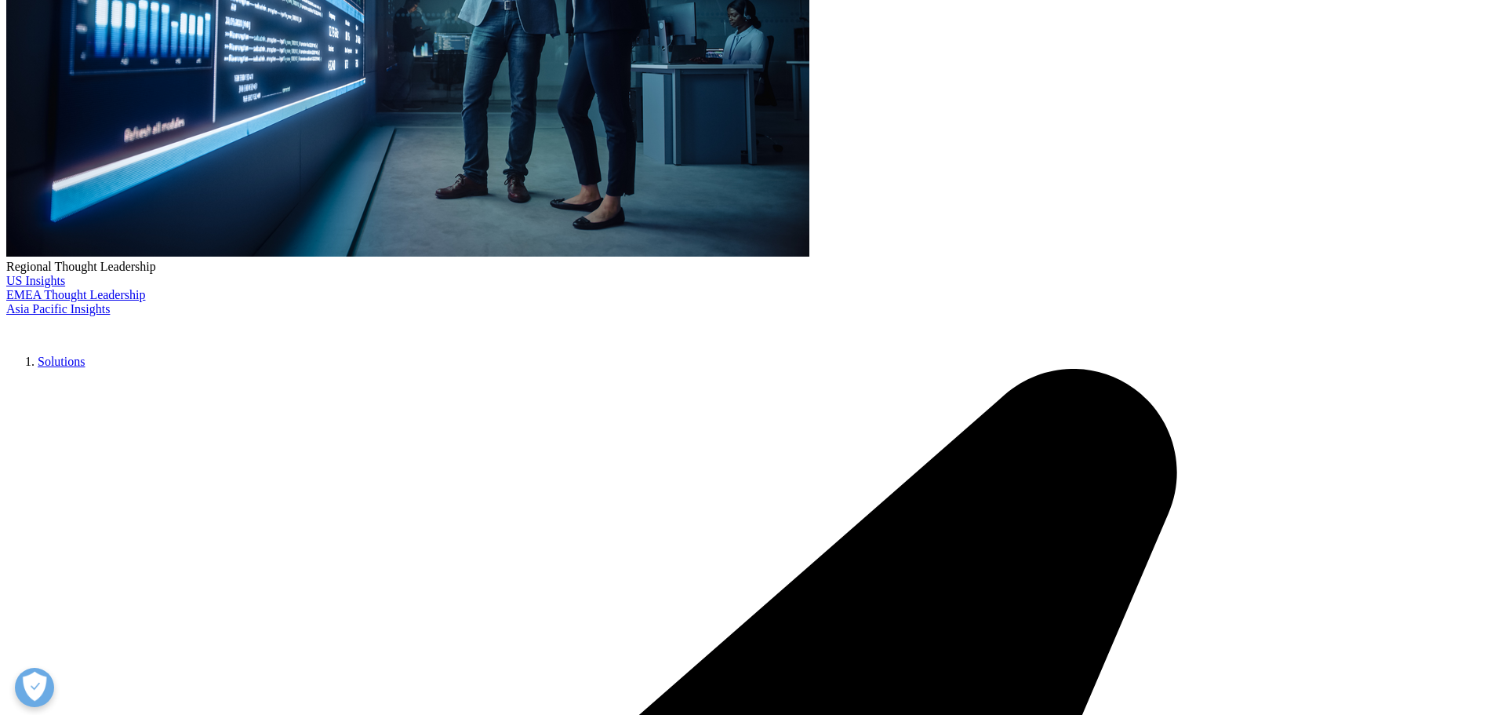
scroll to position [628, 0]
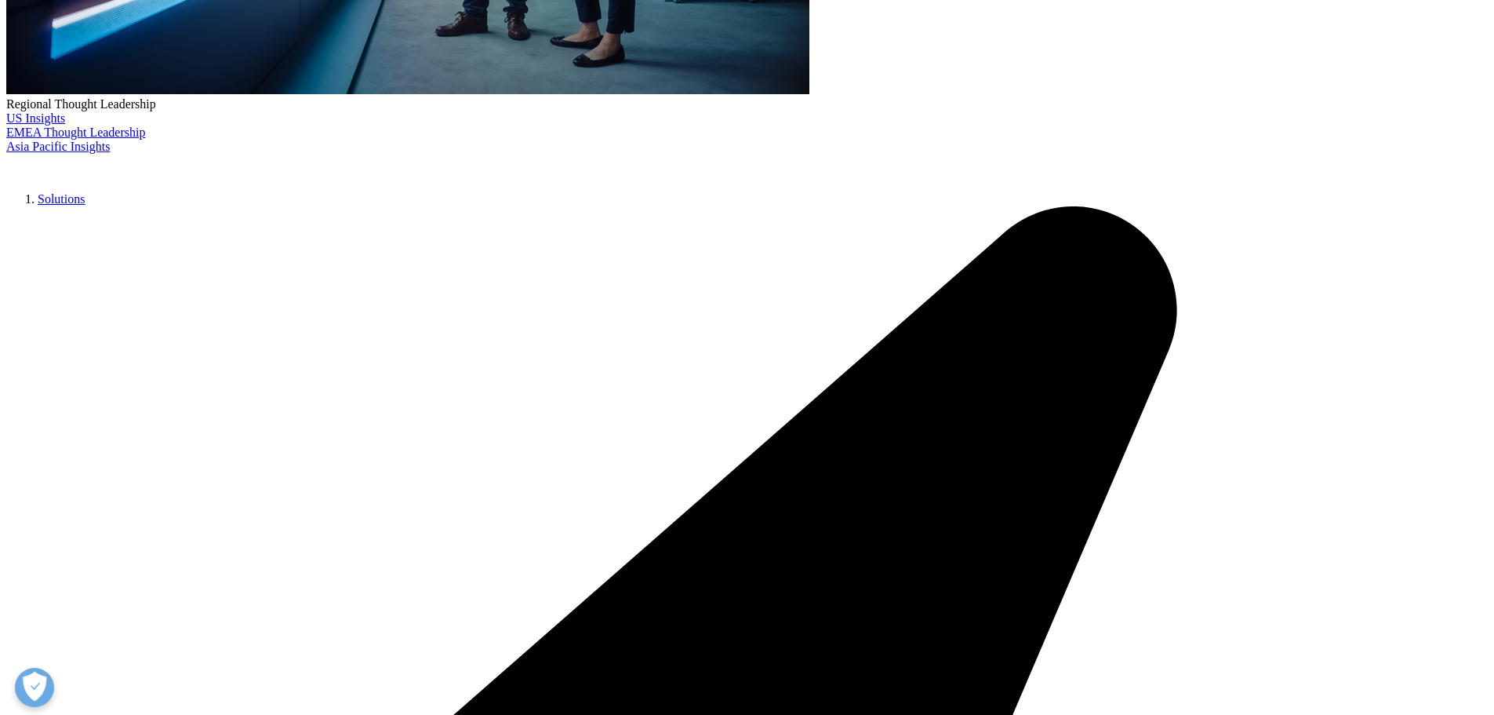
type input "[GEOGRAPHIC_DATA]"
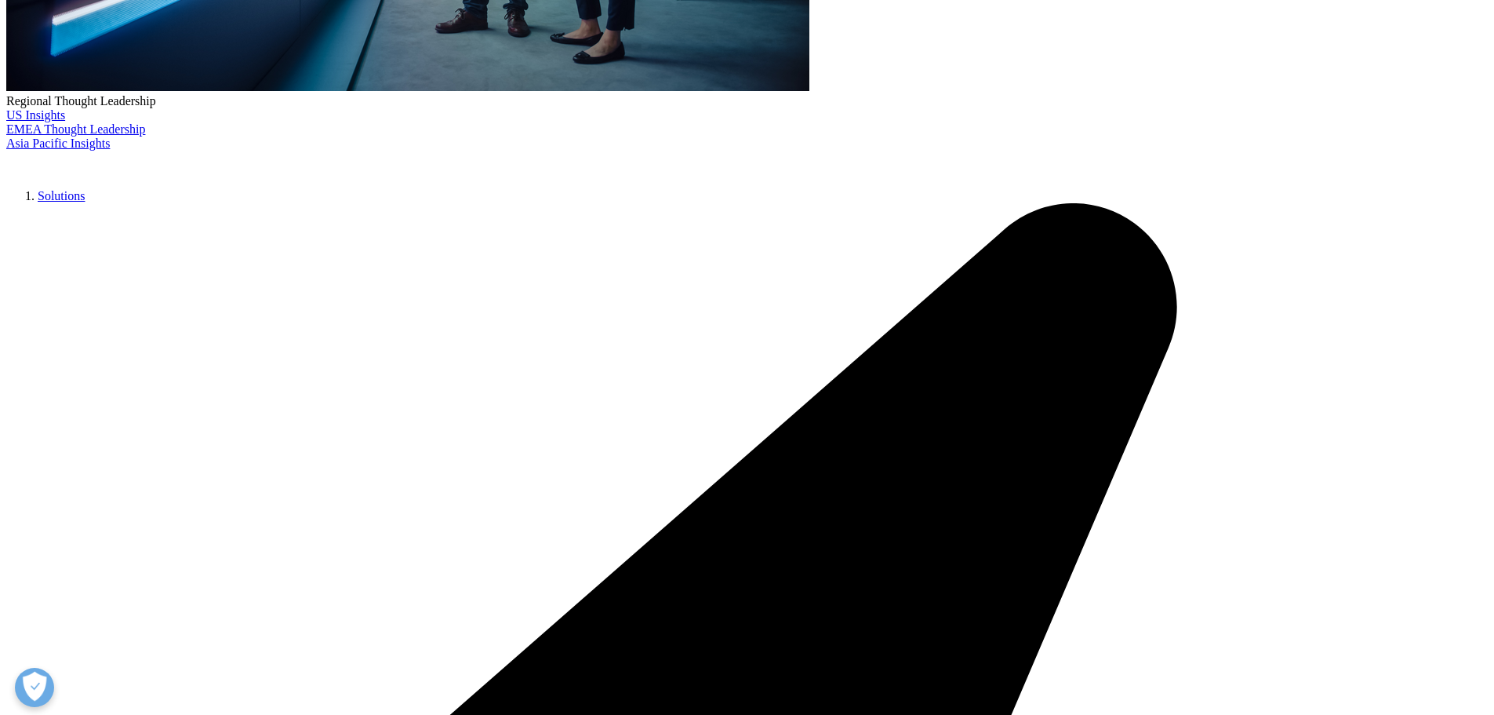
scroll to position [628, 0]
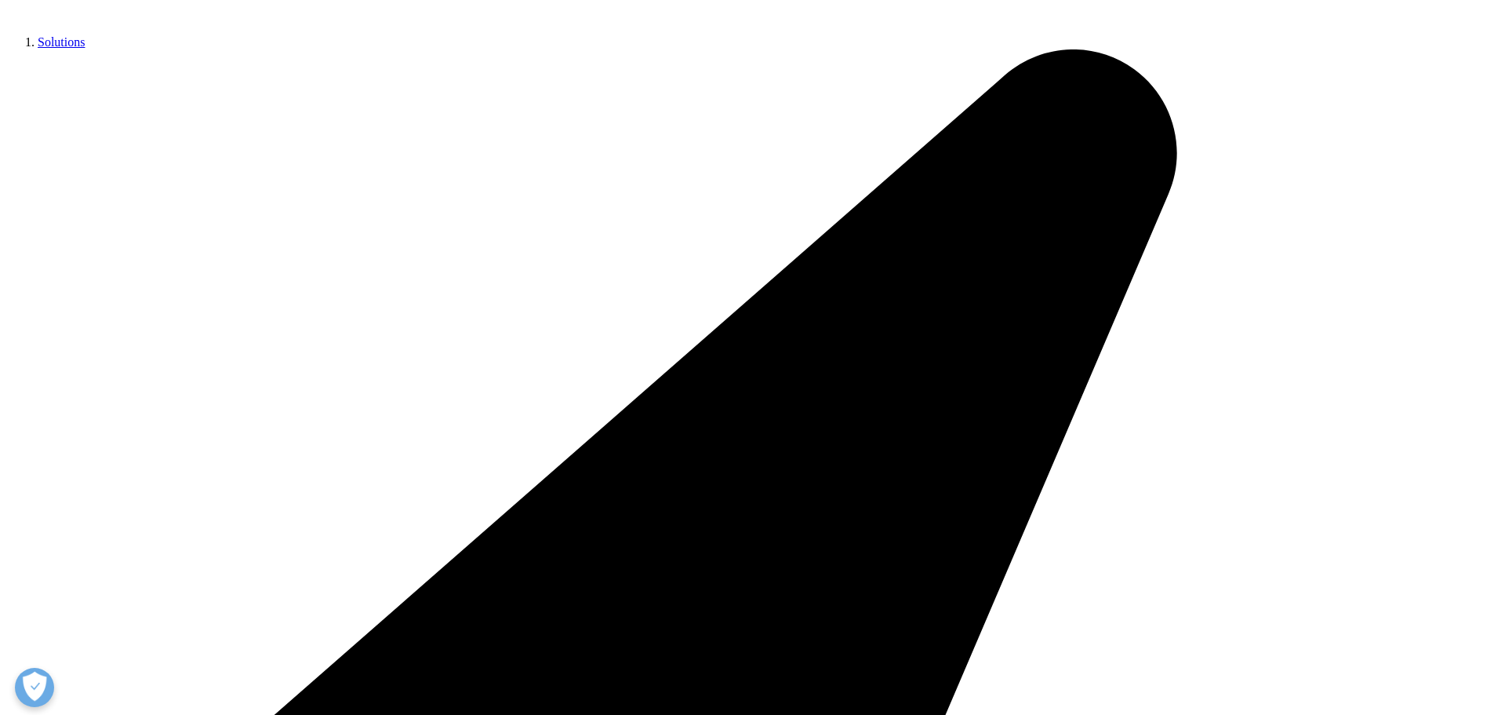
scroll to position [1255, 0]
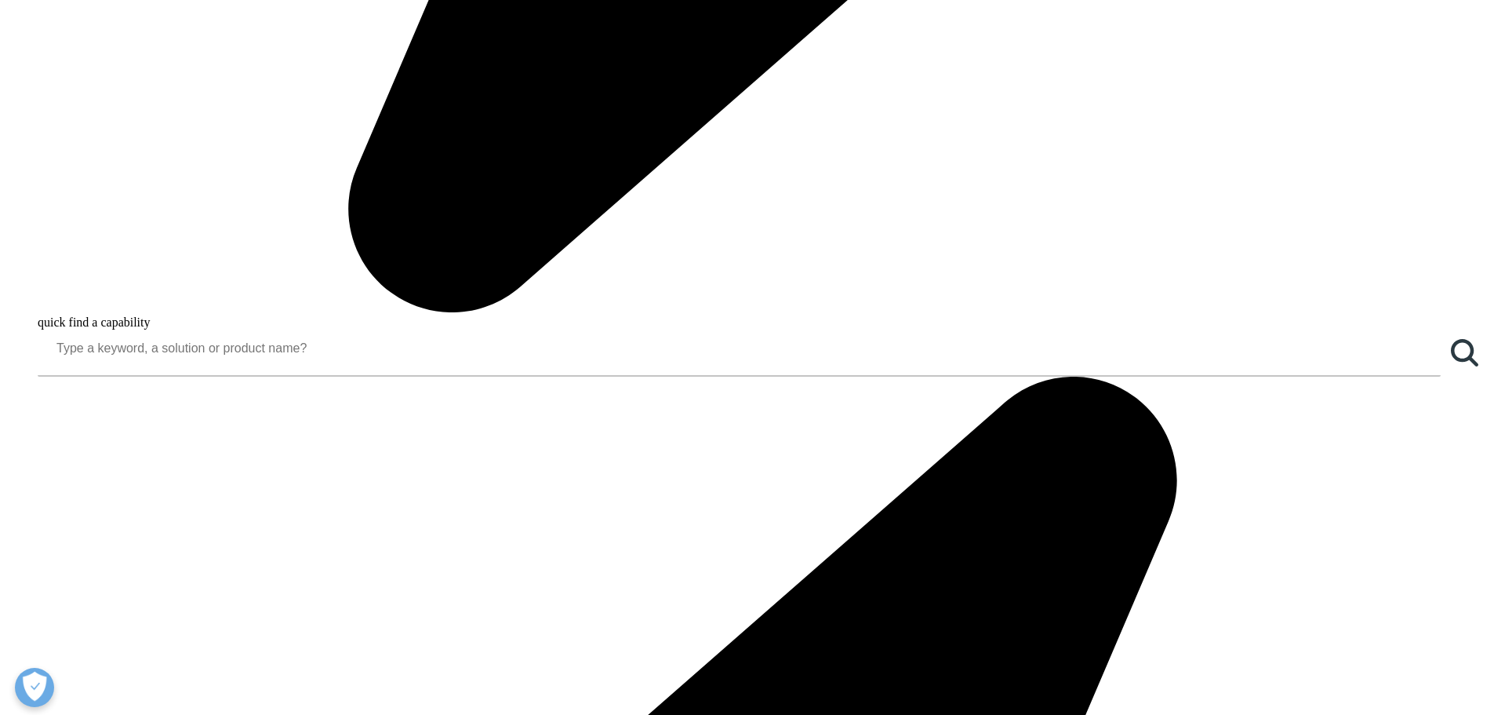
scroll to position [2196, 0]
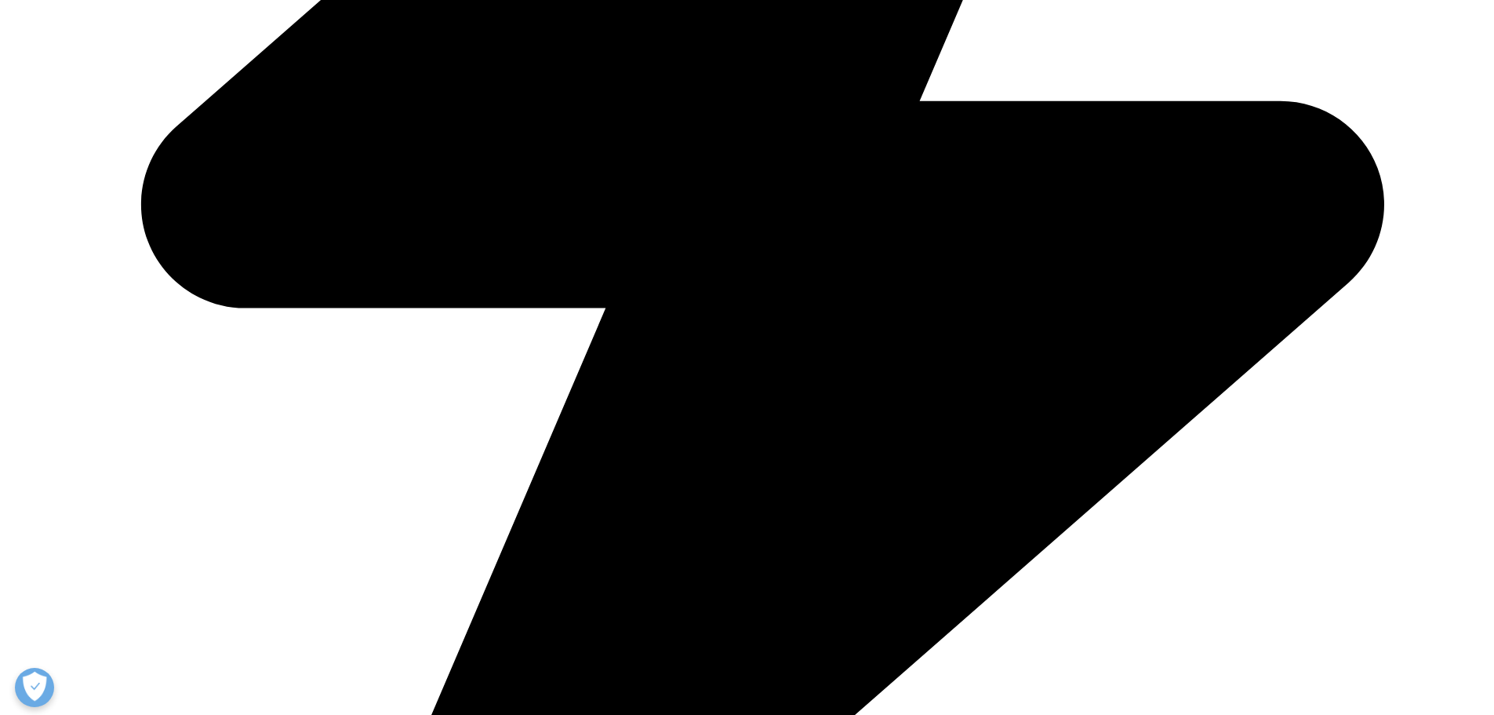
scroll to position [3216, 0]
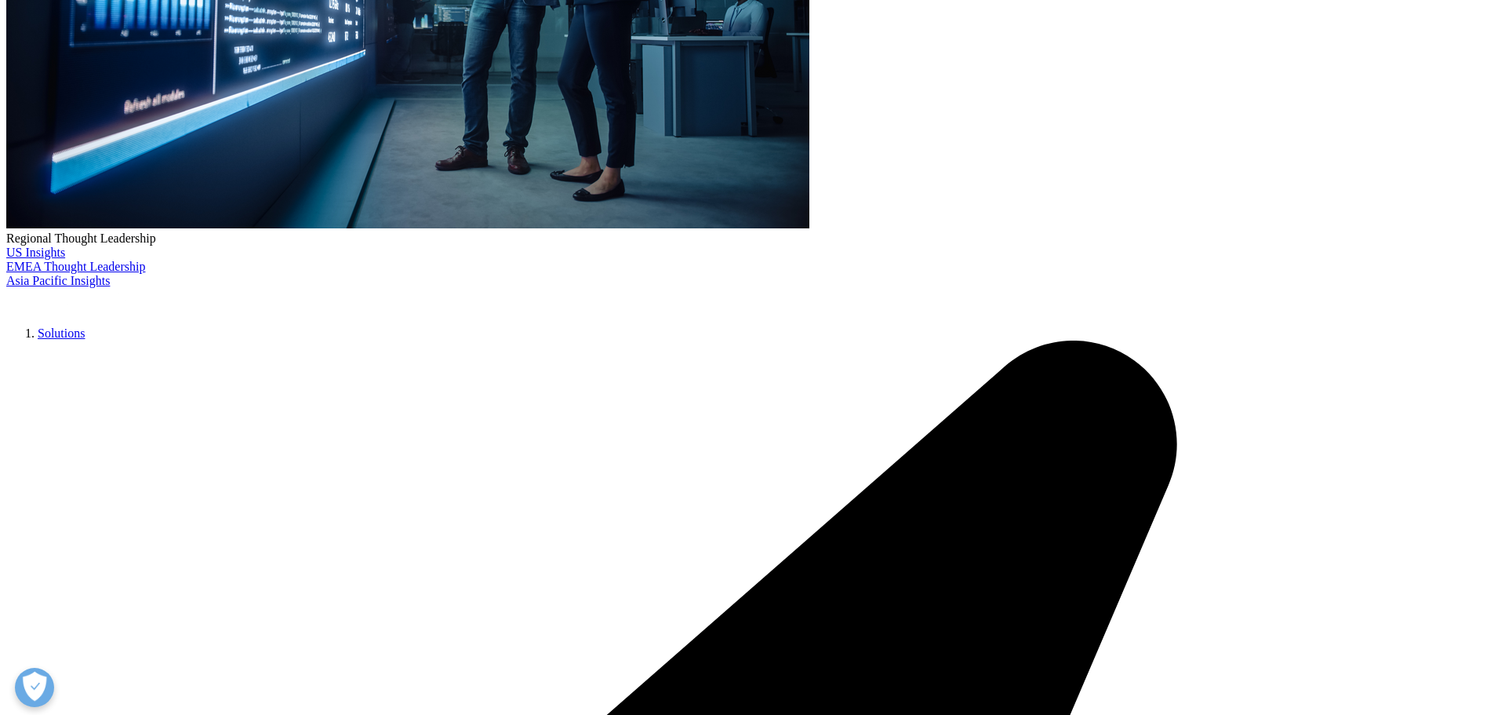
scroll to position [314, 0]
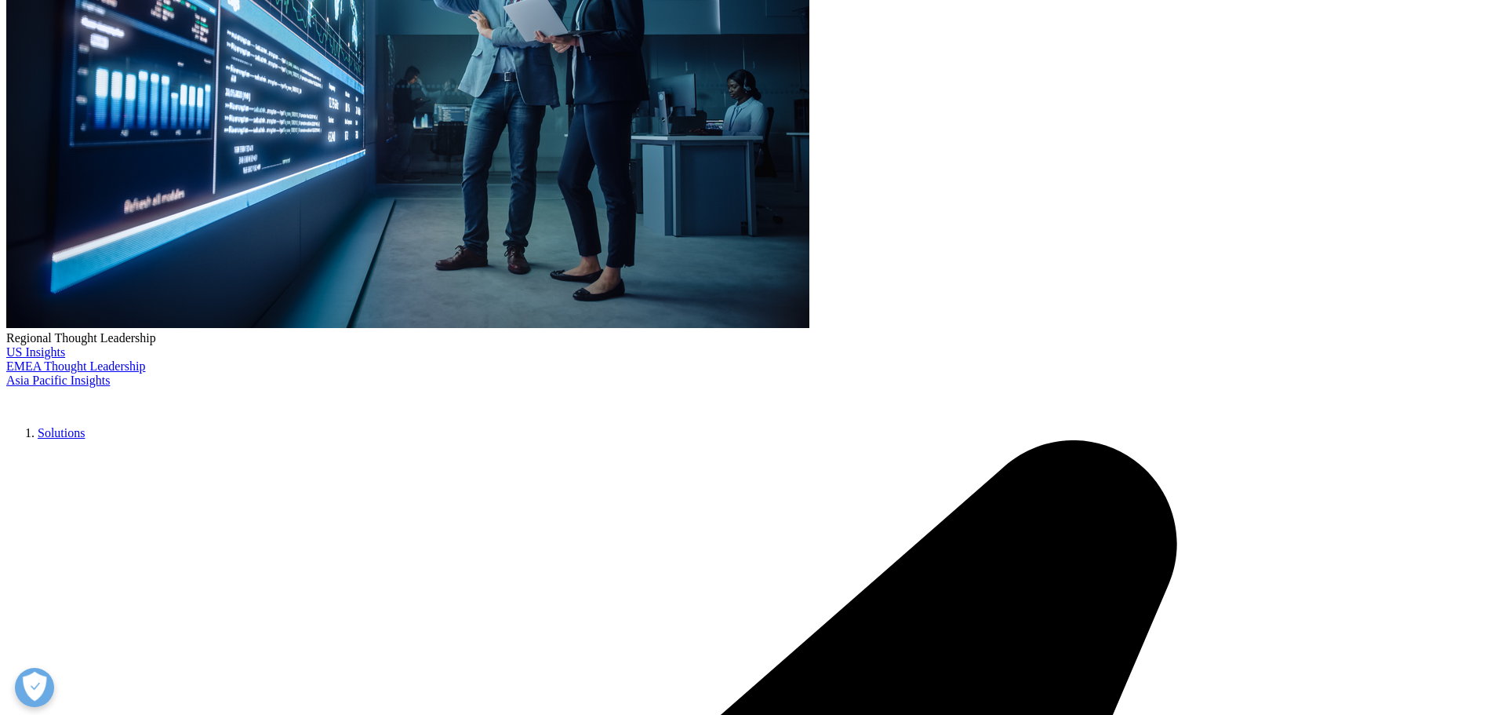
scroll to position [471, 0]
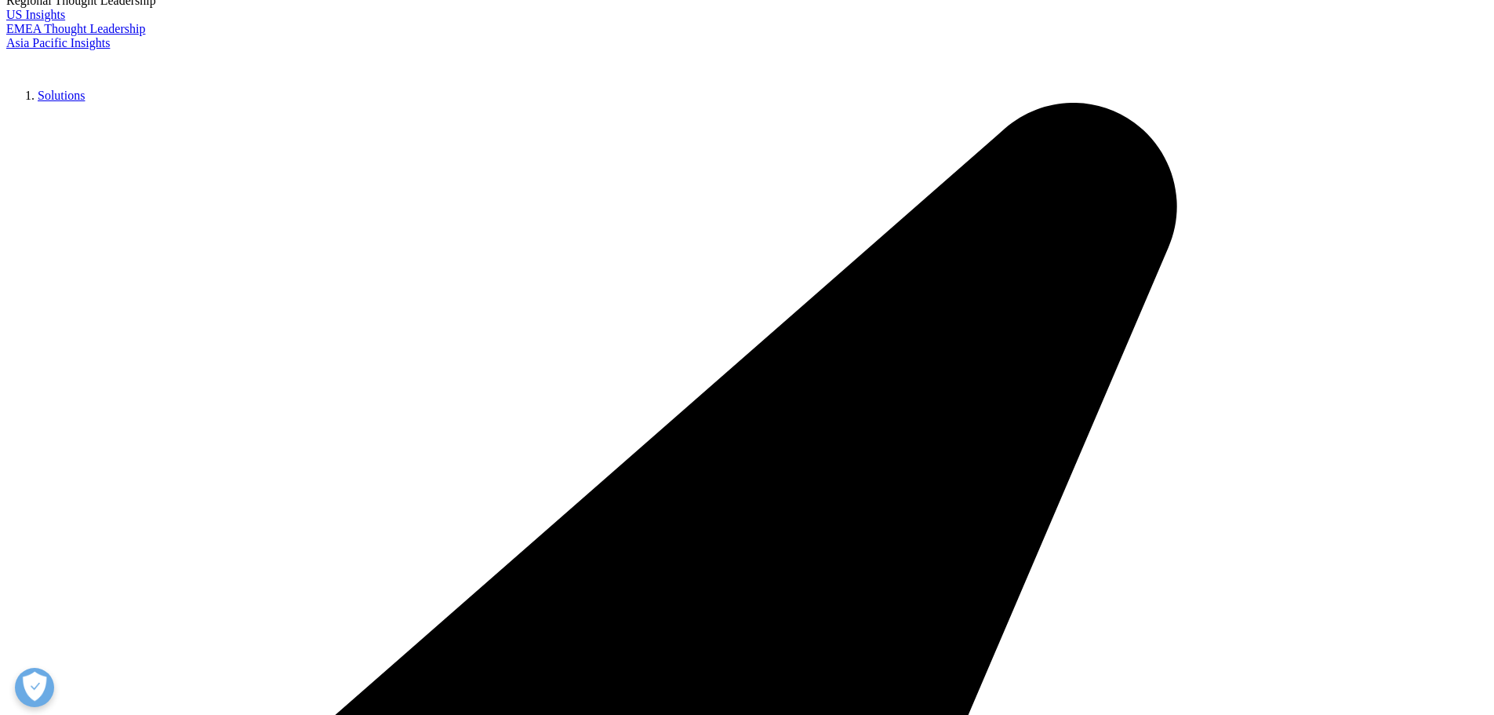
scroll to position [784, 0]
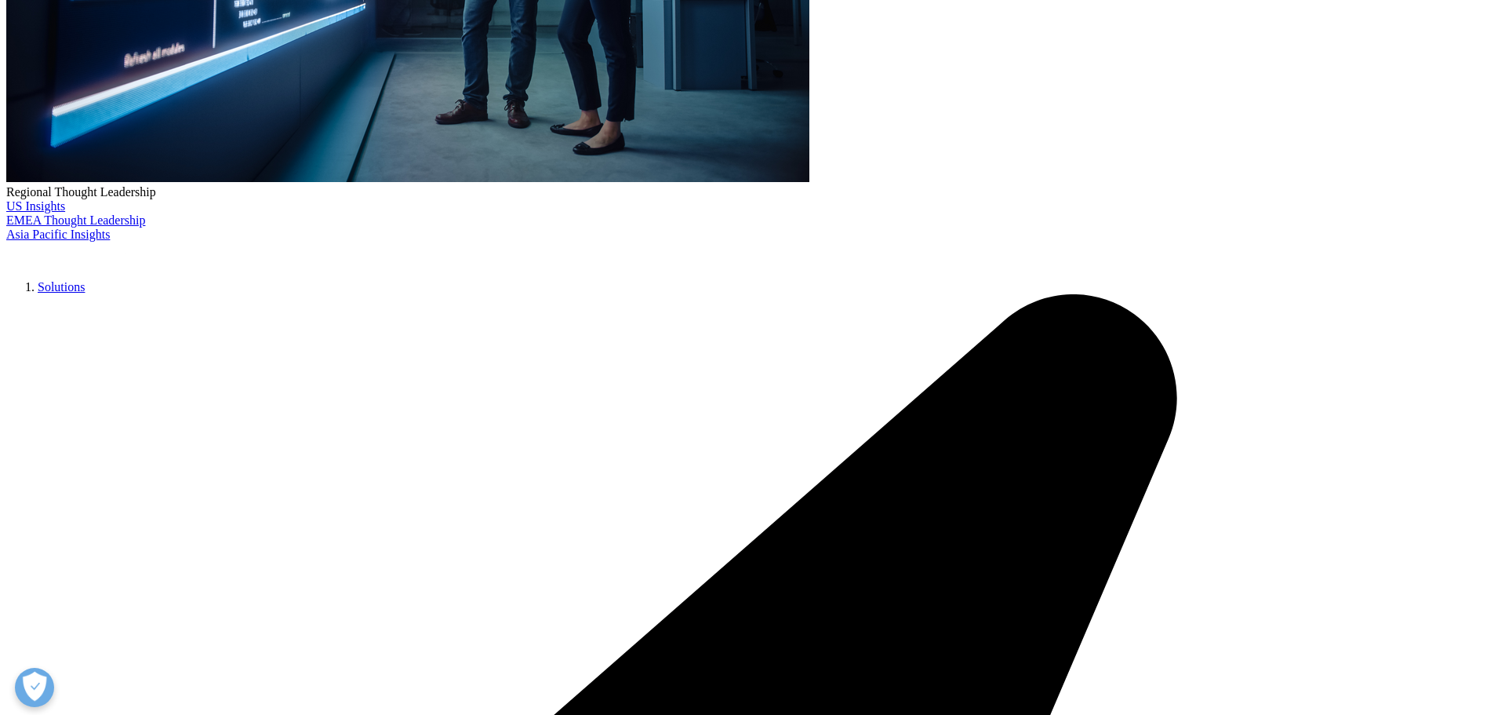
scroll to position [628, 0]
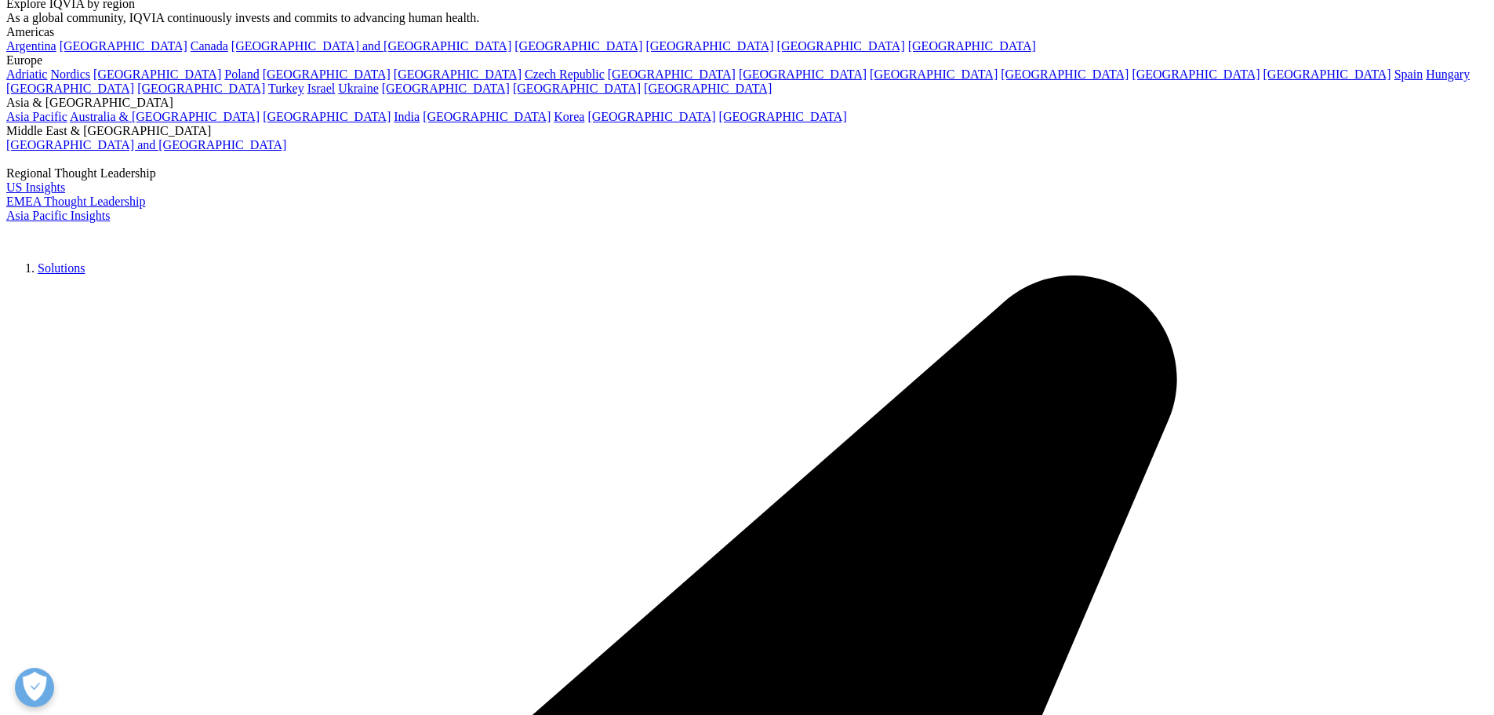
scroll to position [314, 0]
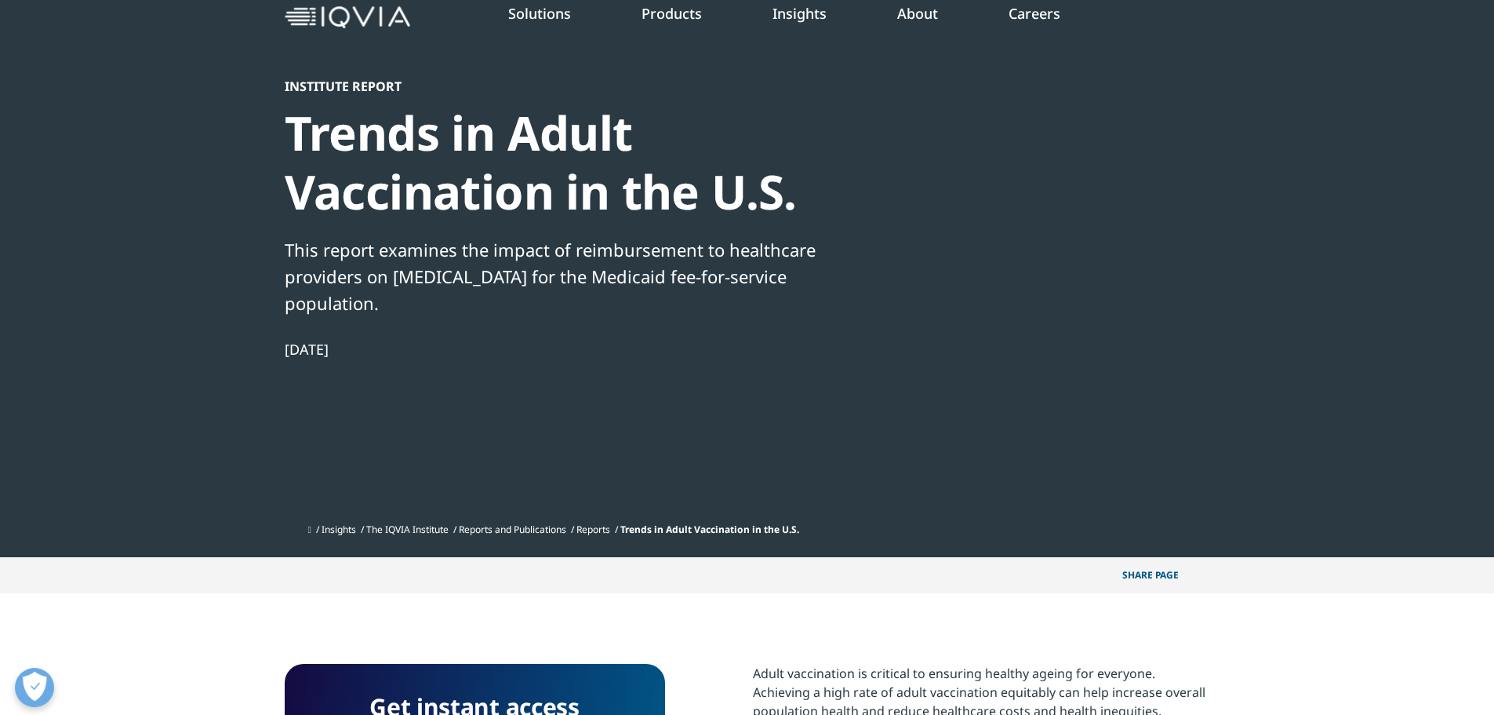
scroll to position [0, 0]
